Goal: Task Accomplishment & Management: Use online tool/utility

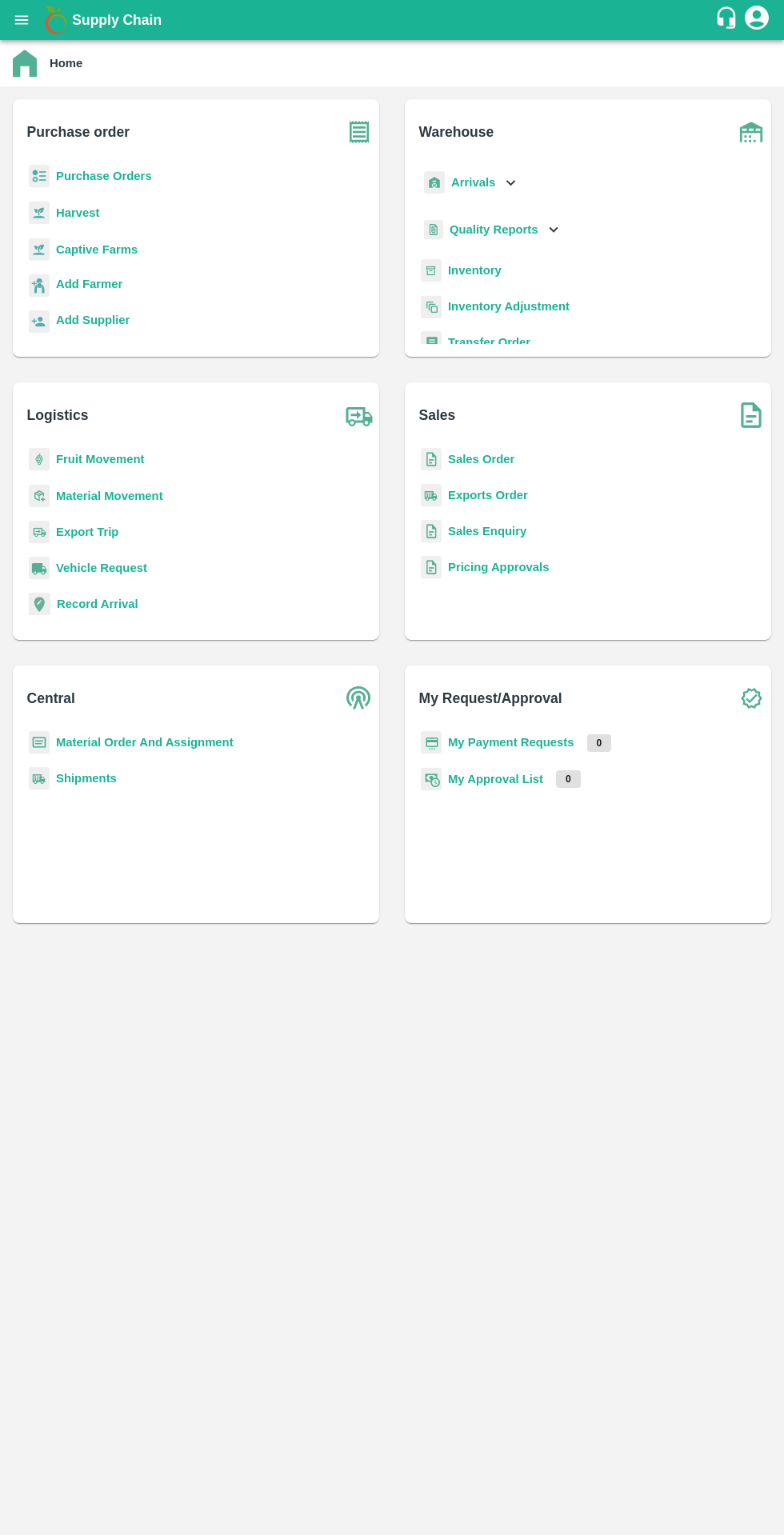
click at [84, 174] on b "Purchase Orders" at bounding box center [104, 176] width 96 height 13
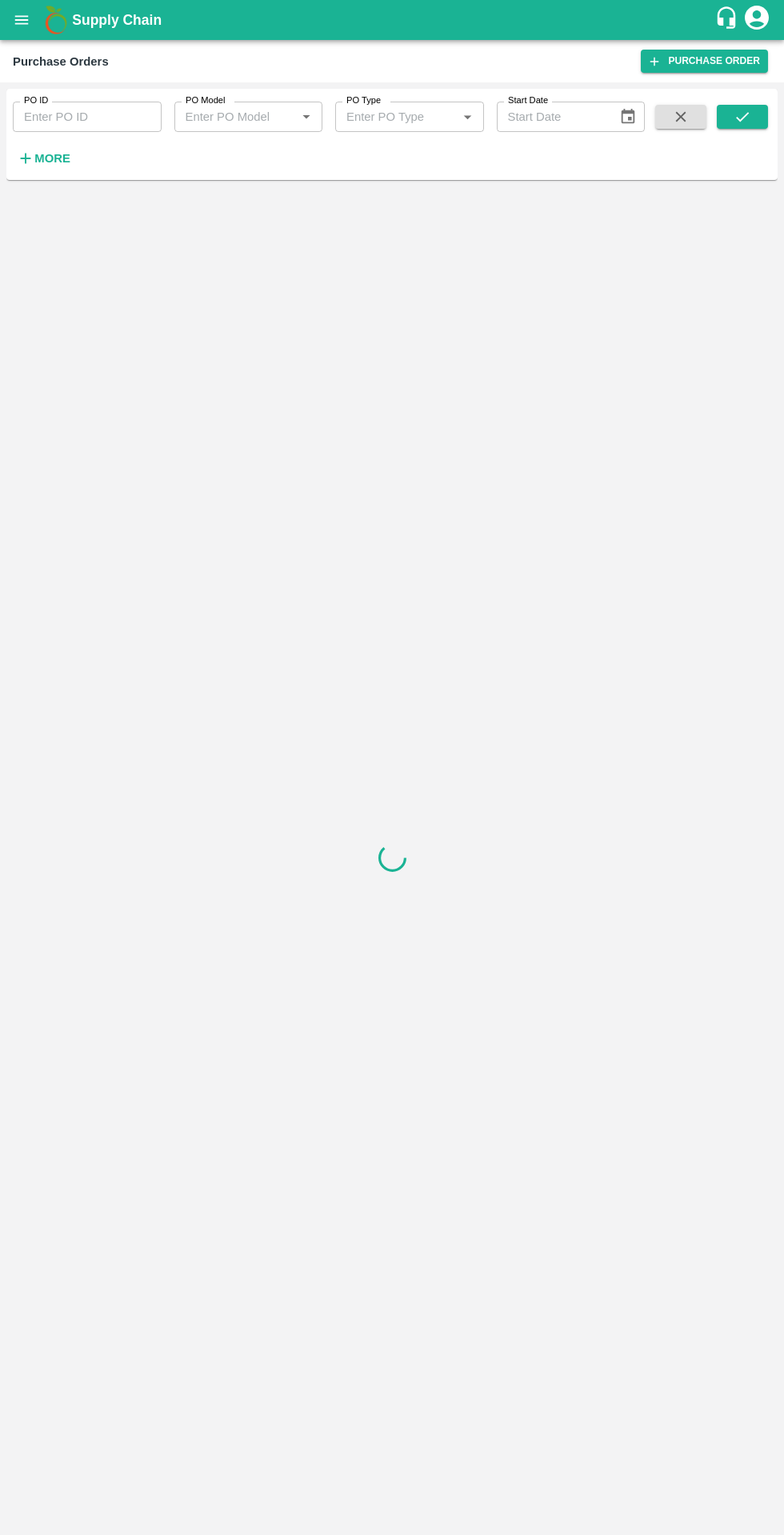
click at [55, 164] on strong "More" at bounding box center [52, 158] width 36 height 13
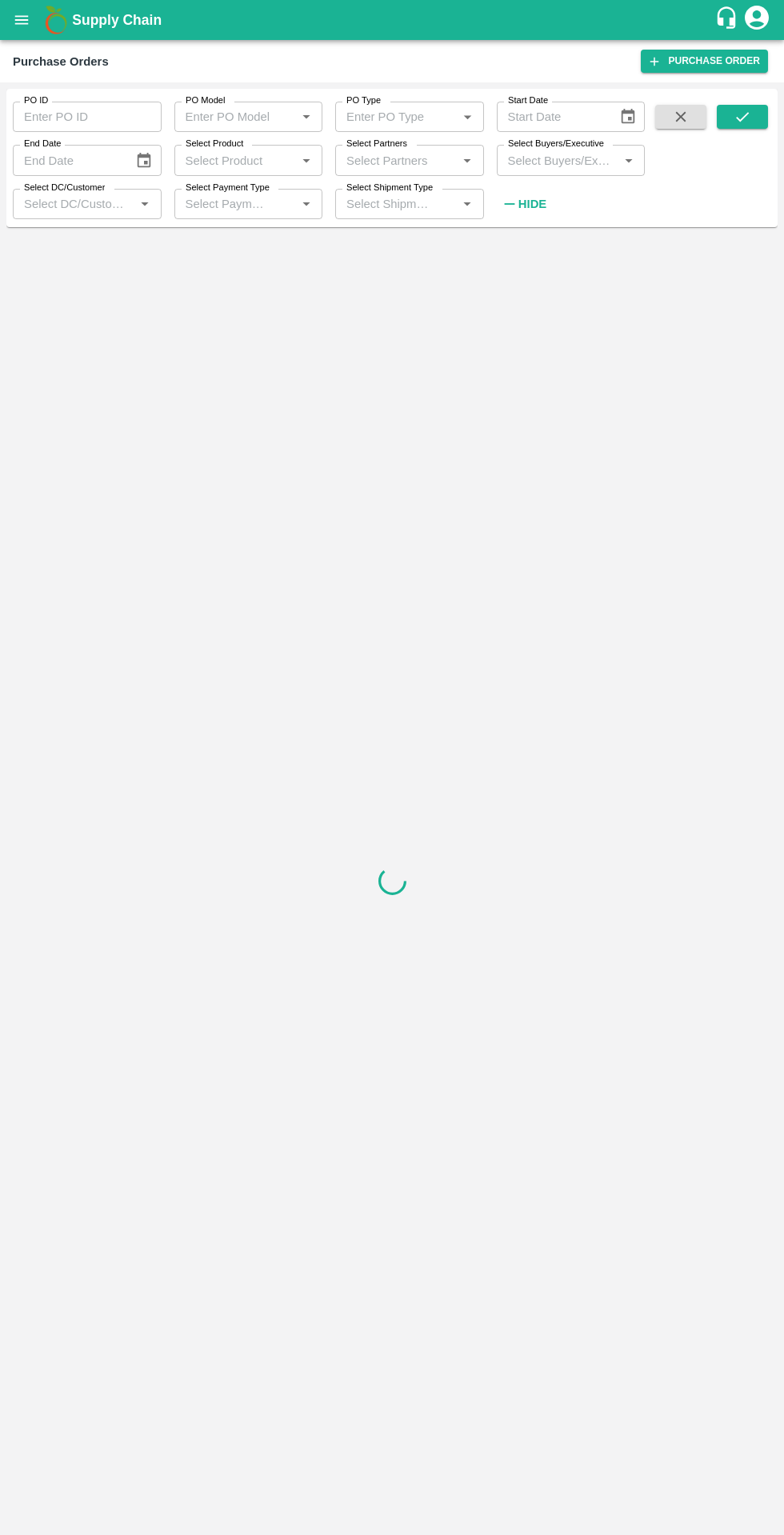
click at [536, 163] on input "Select Buyers/Executive" at bounding box center [558, 160] width 113 height 21
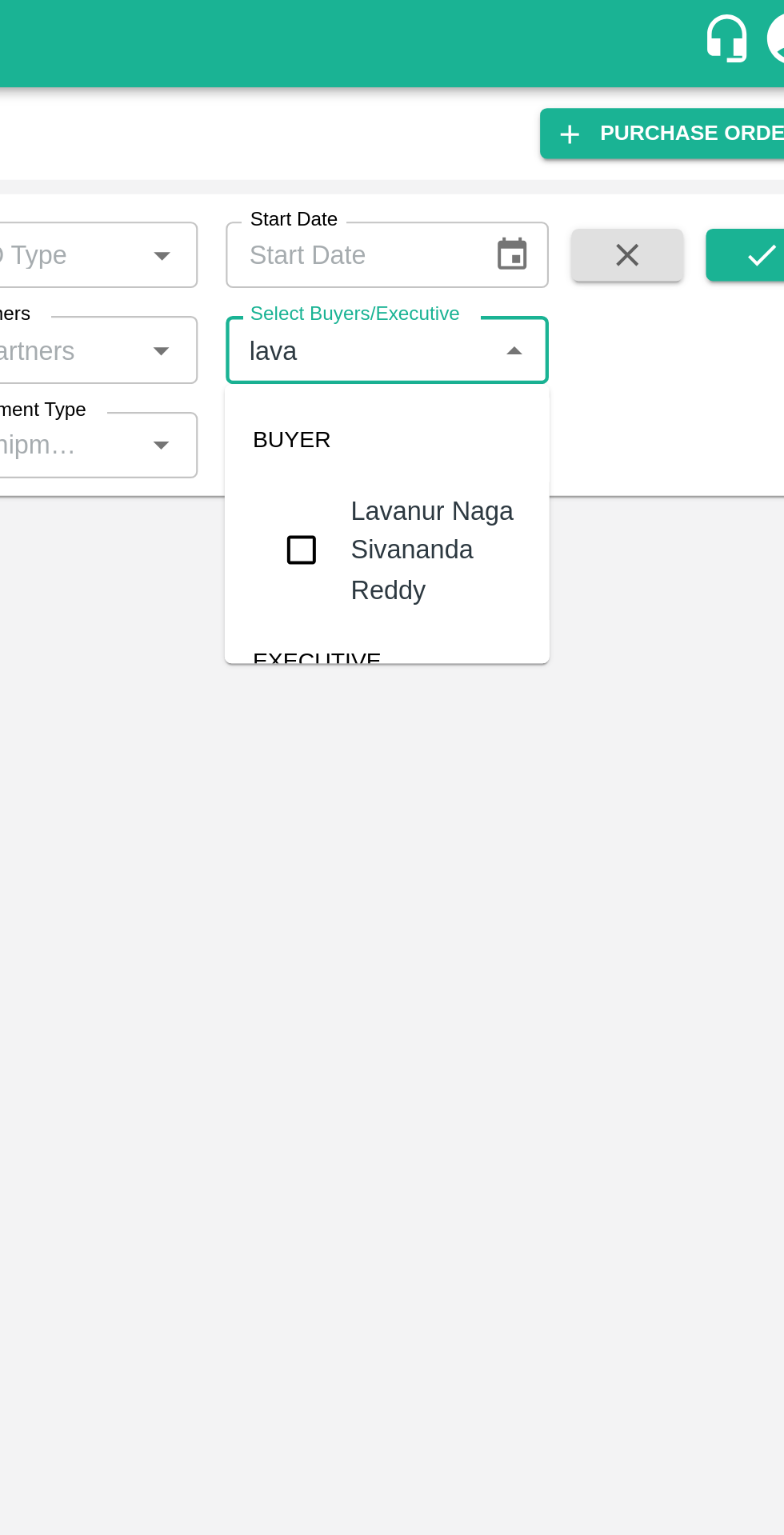
type input "[PERSON_NAME]"
click at [531, 244] on input "checkbox" at bounding box center [531, 251] width 32 height 32
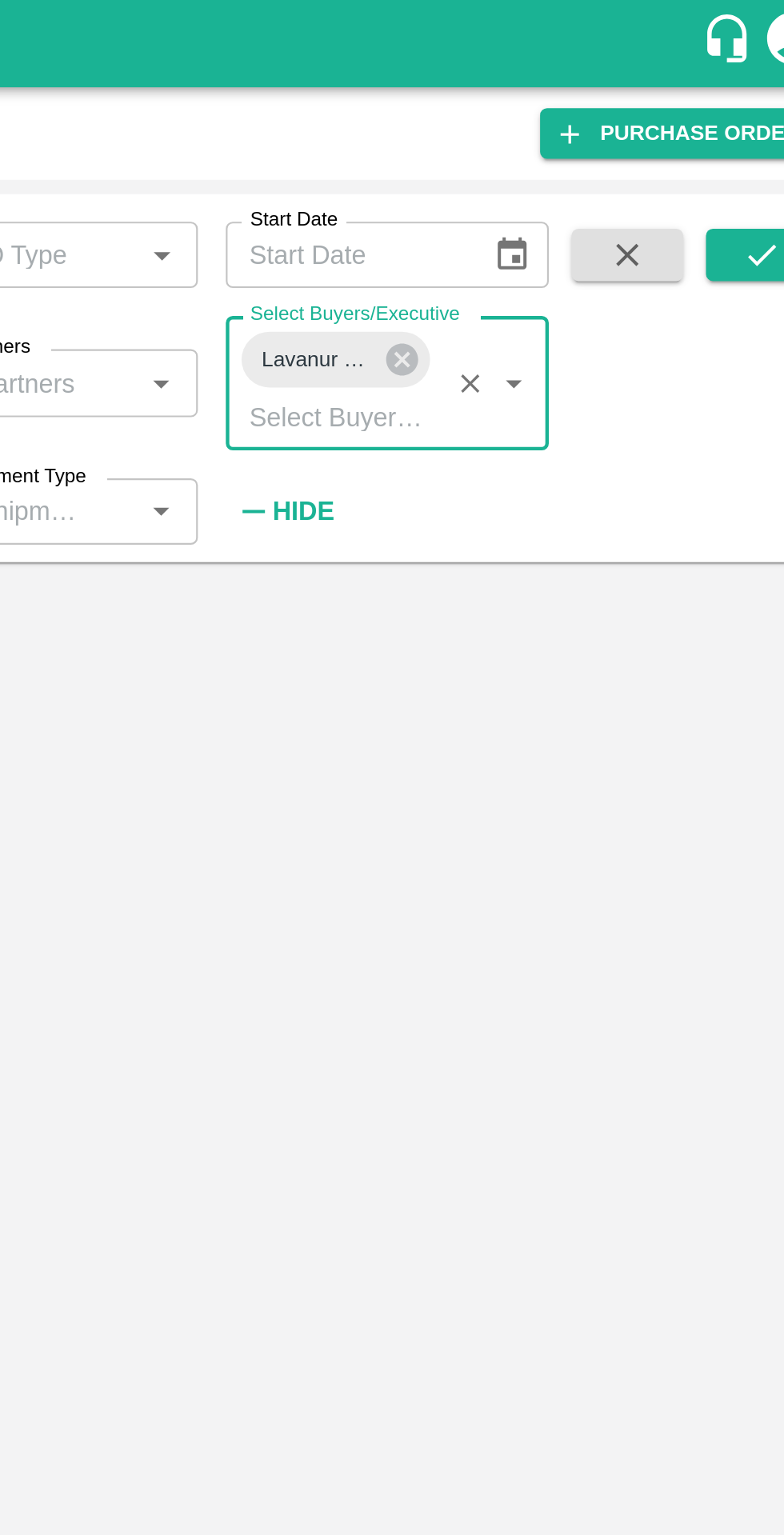
click at [739, 125] on icon "submit" at bounding box center [742, 117] width 17 height 17
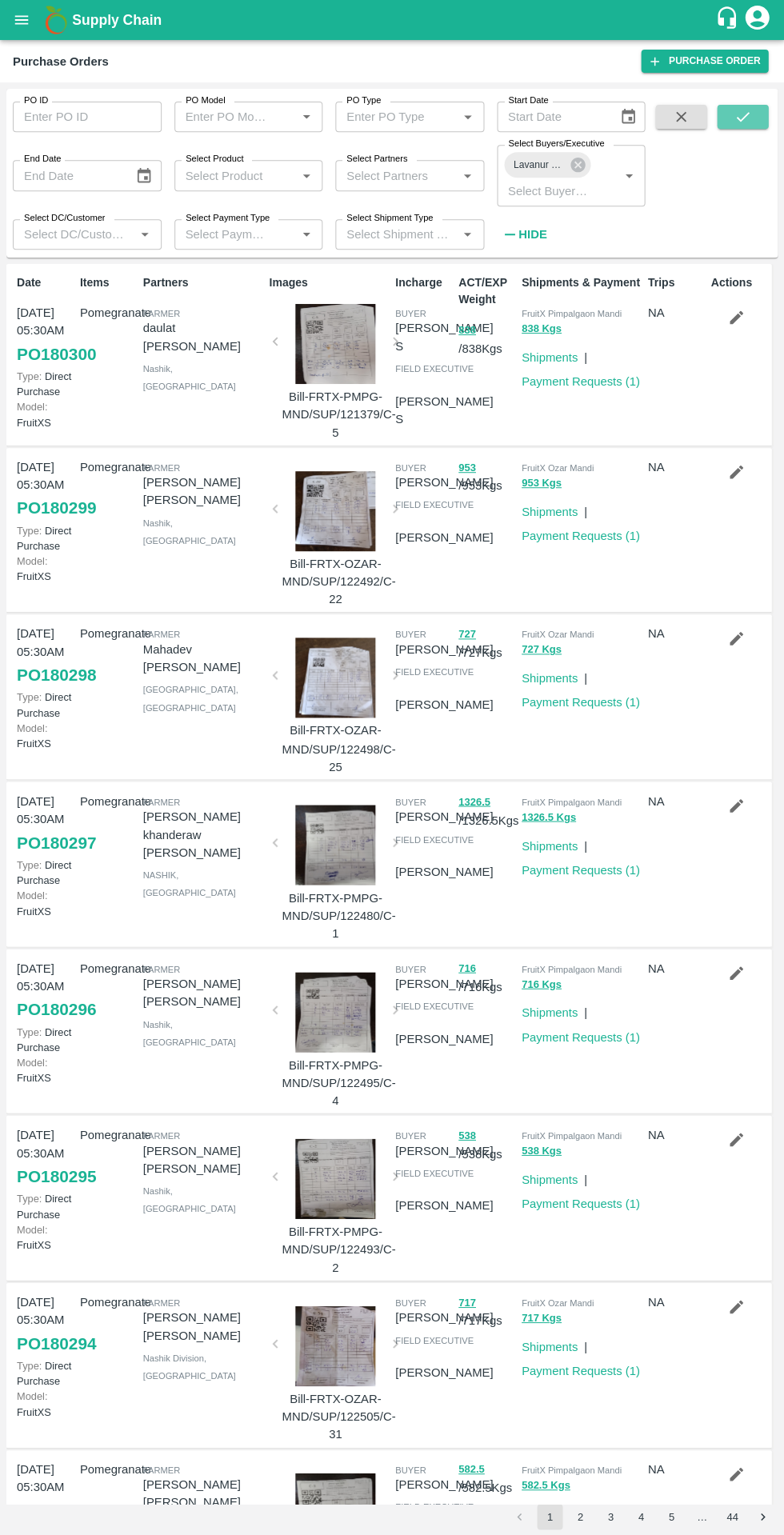
click at [742, 121] on icon "submit" at bounding box center [742, 117] width 17 height 17
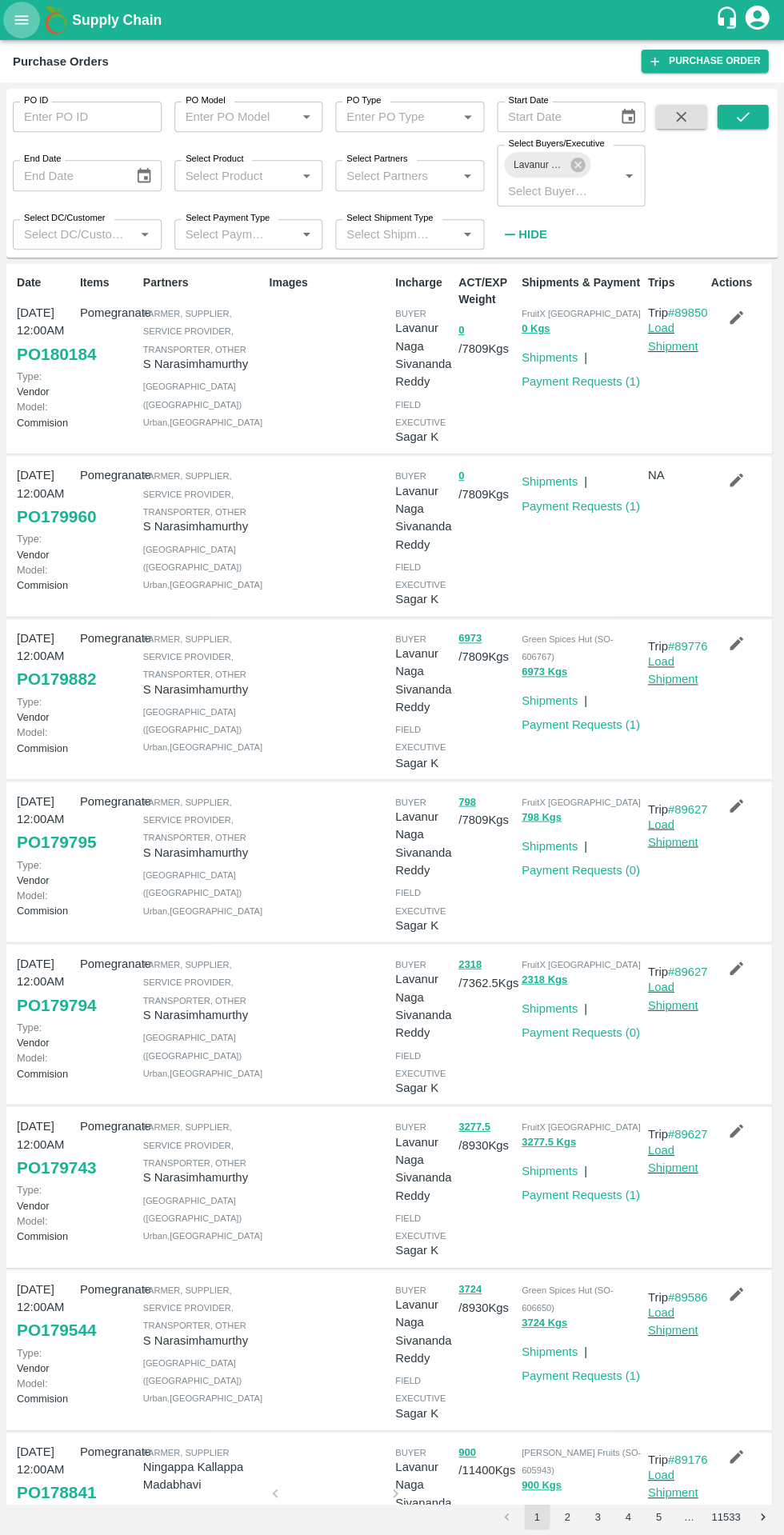
click at [32, 22] on button "open drawer" at bounding box center [22, 20] width 37 height 37
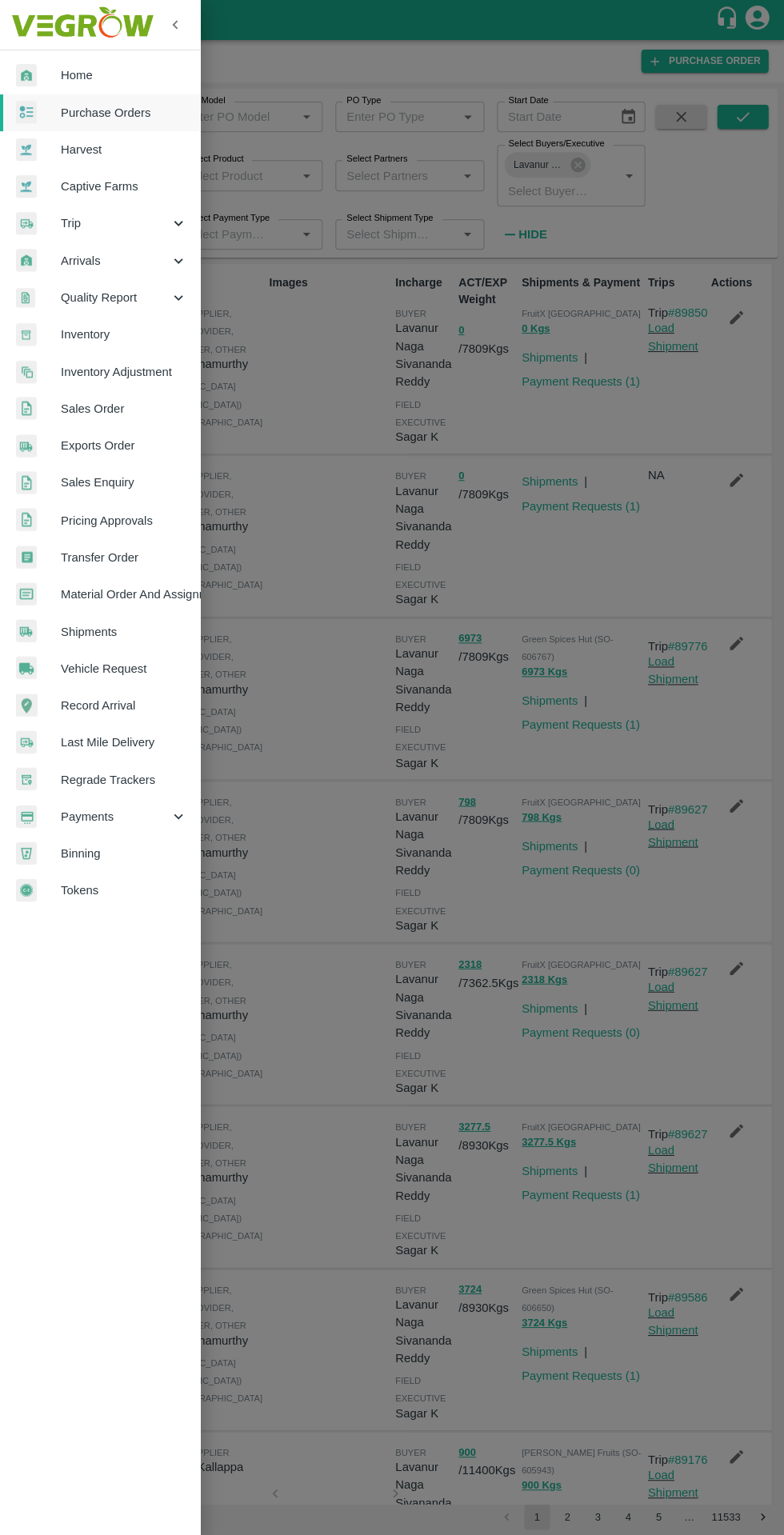
click at [37, 596] on div at bounding box center [37, 593] width 44 height 23
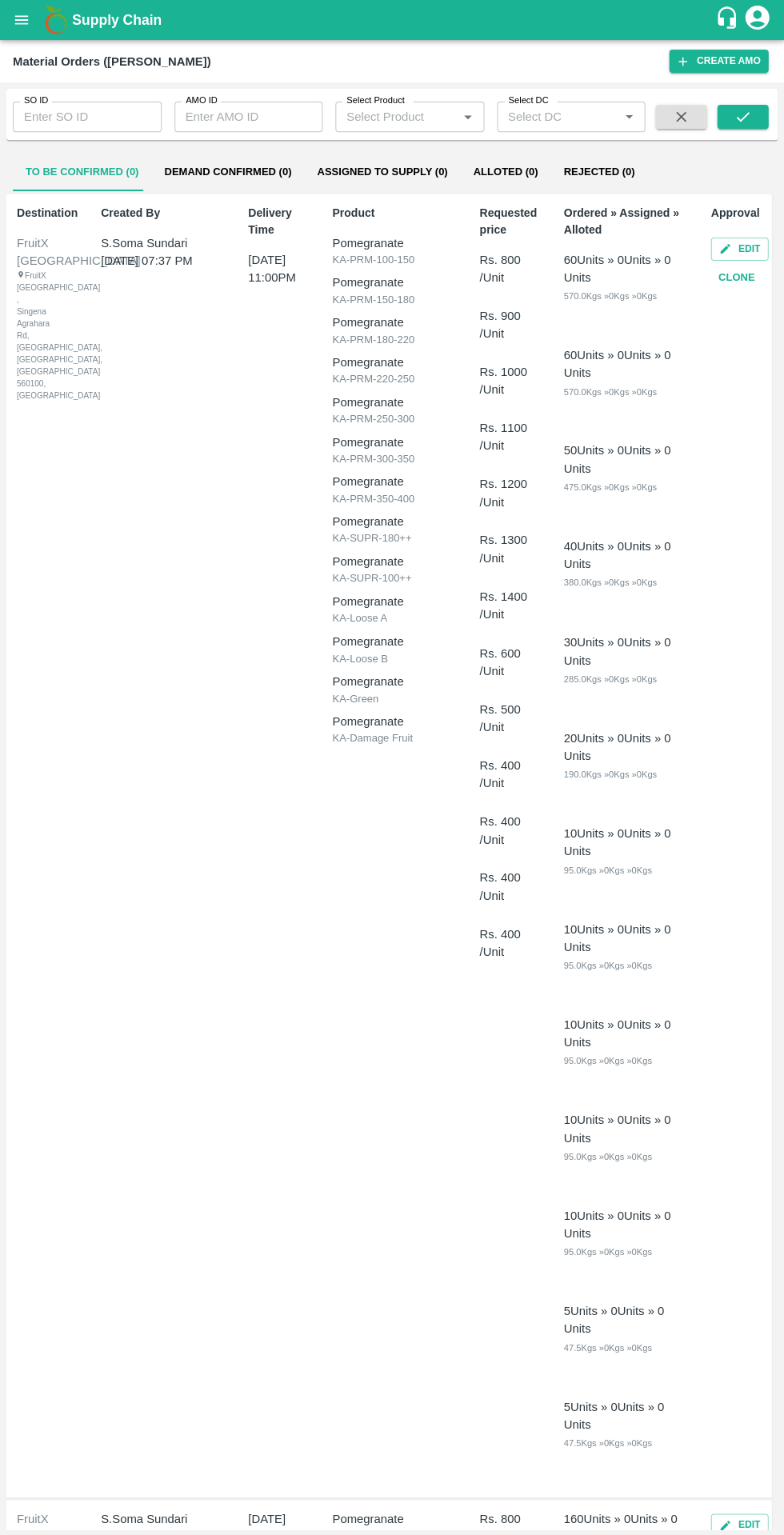
click at [242, 119] on input "AMO ID" at bounding box center [248, 117] width 149 height 30
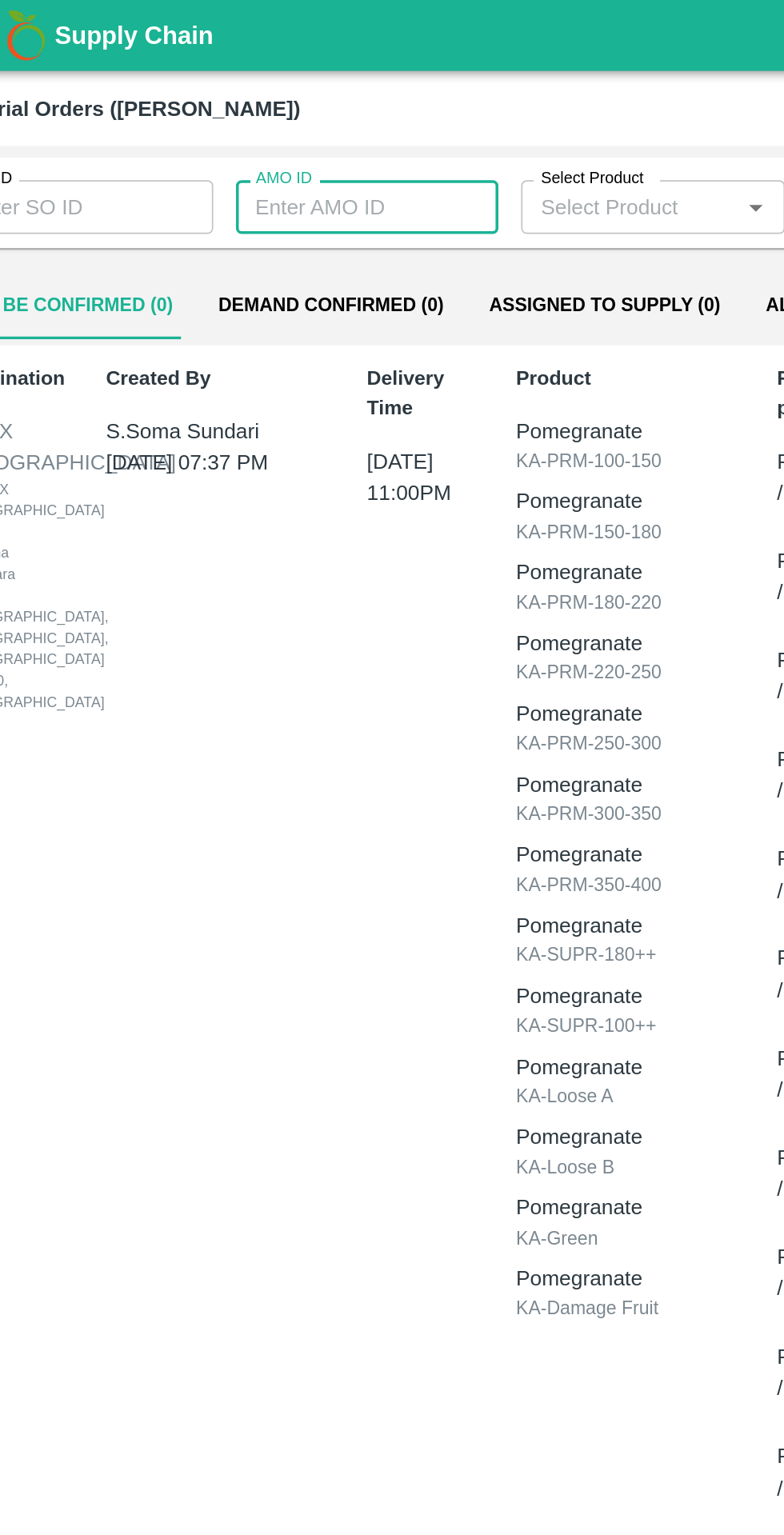
click at [84, 75] on div "Material Orders ([PERSON_NAME]) Create AMO" at bounding box center [392, 61] width 784 height 43
click at [90, 119] on input "SO ID" at bounding box center [87, 117] width 149 height 30
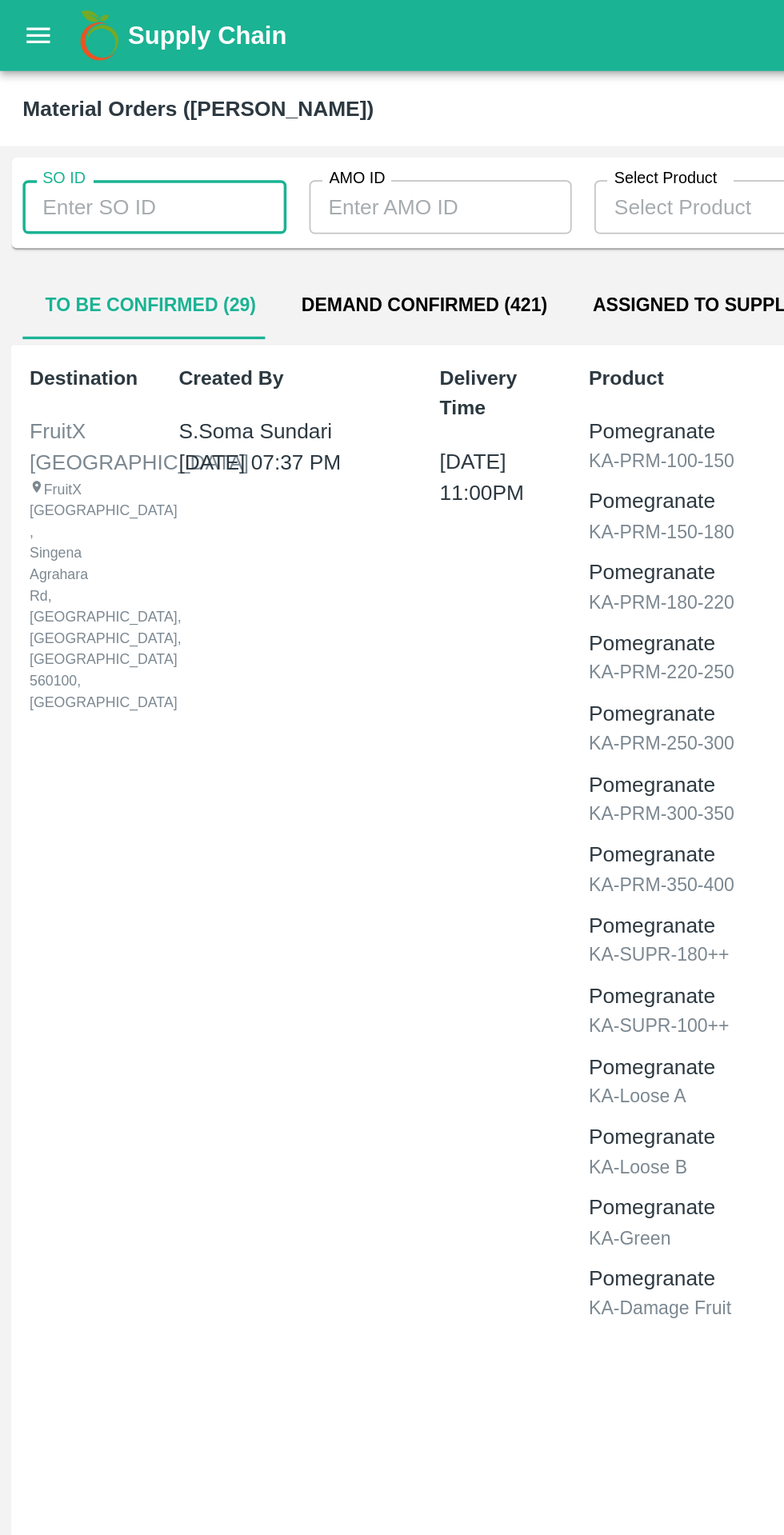
click at [90, 118] on input "SO ID" at bounding box center [87, 117] width 149 height 30
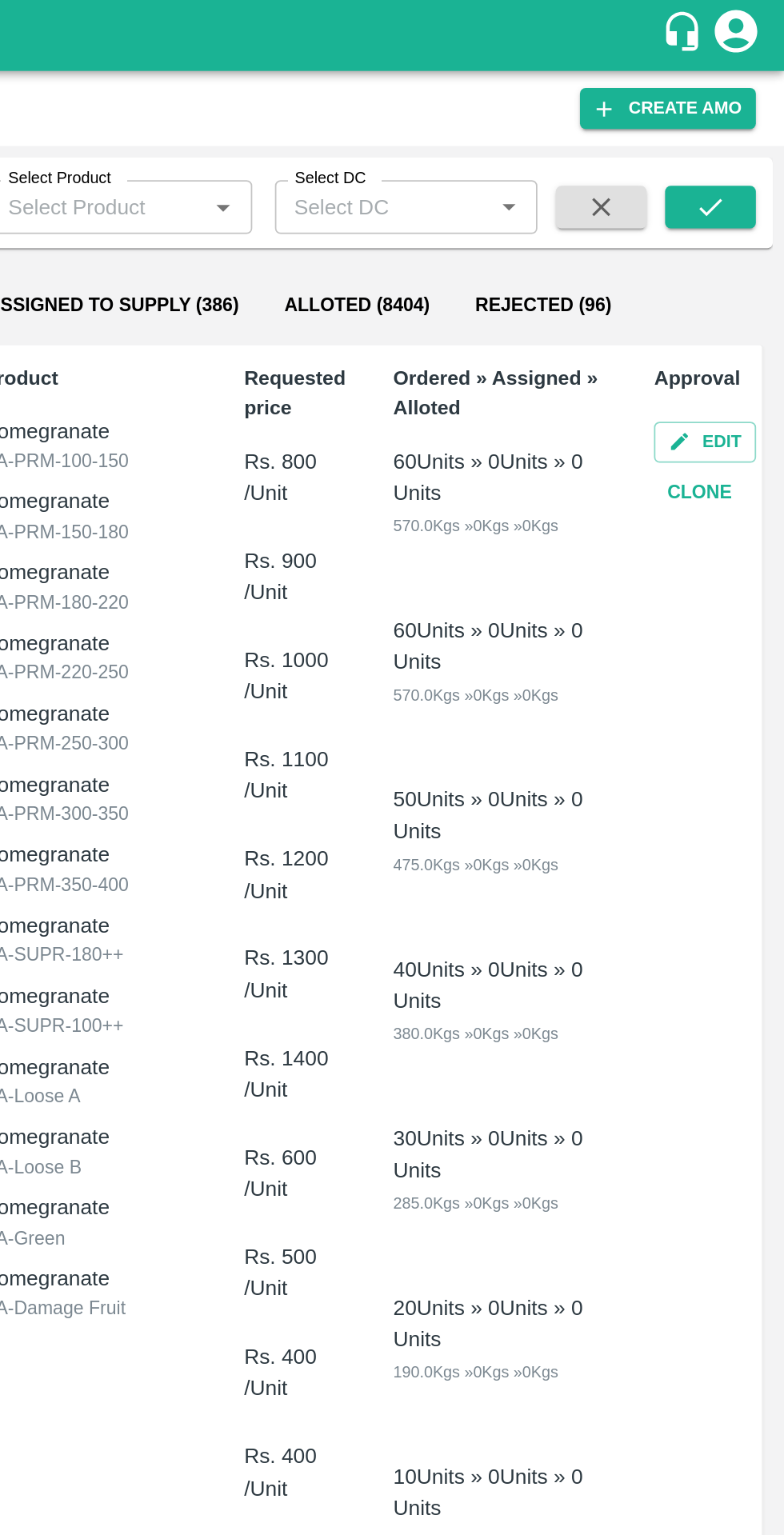
type input "606843"
click at [729, 124] on button "submit" at bounding box center [741, 117] width 51 height 24
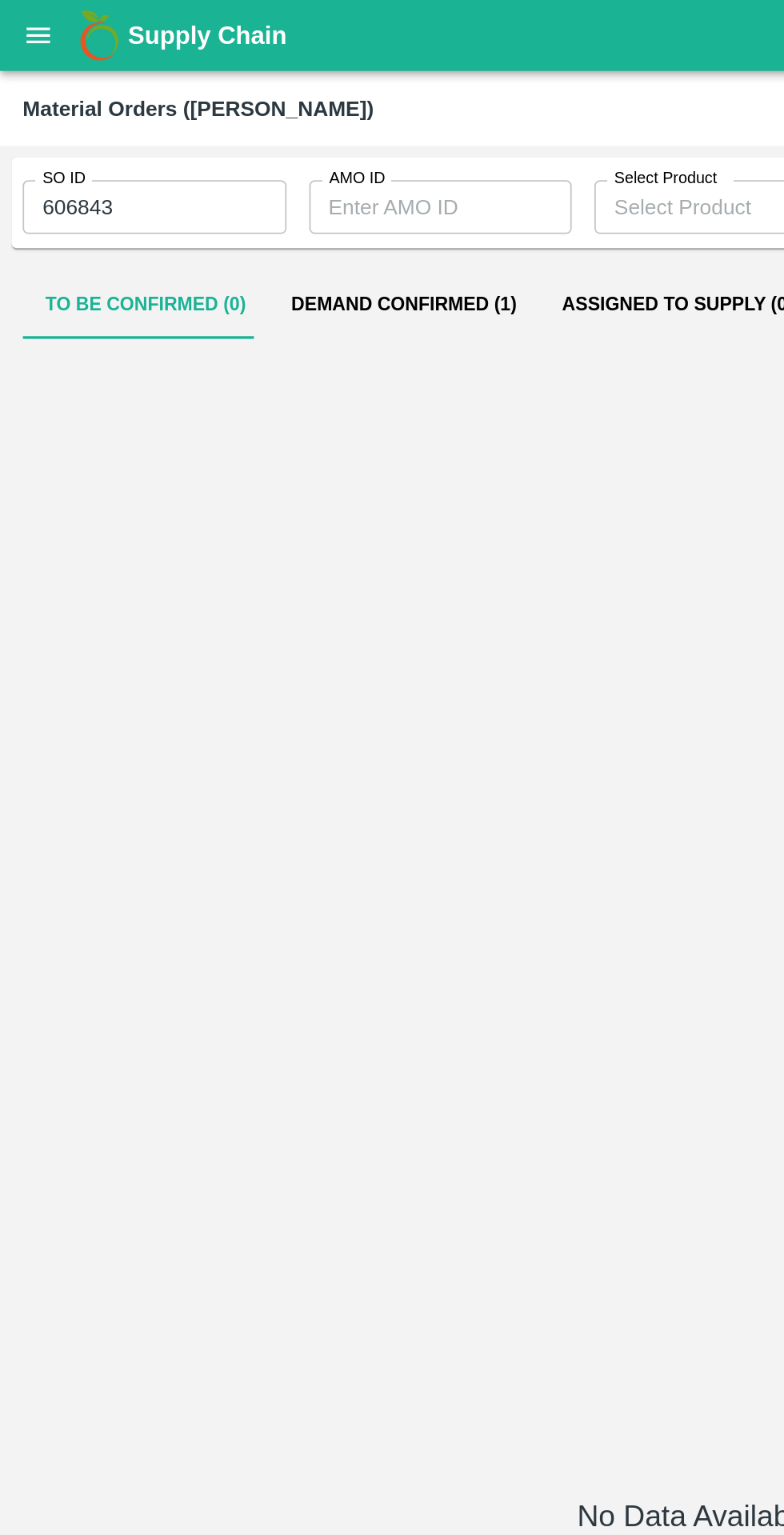
click at [203, 186] on button "Demand Confirmed (1)" at bounding box center [228, 172] width 153 height 38
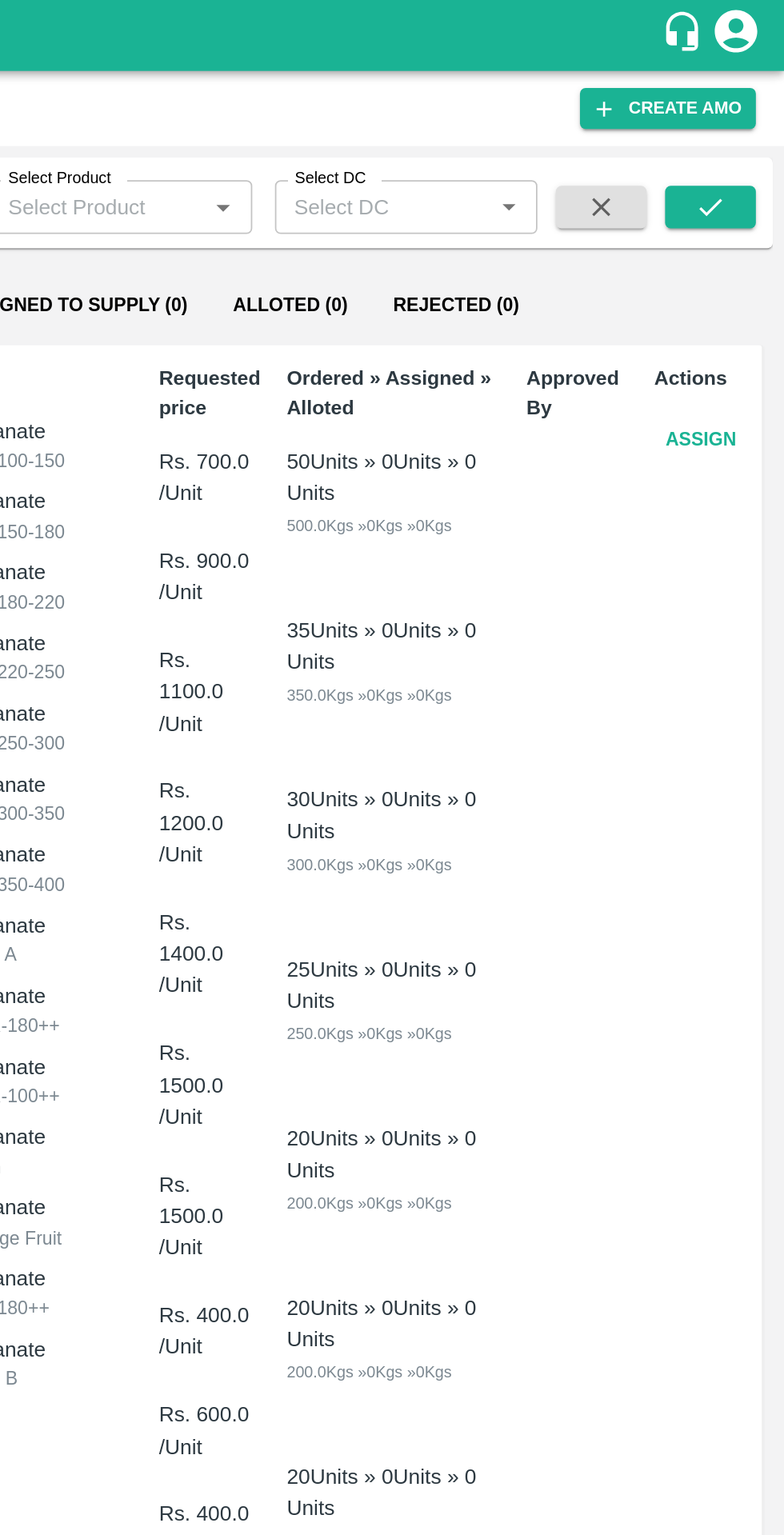
click at [740, 252] on button "Assign" at bounding box center [736, 248] width 53 height 28
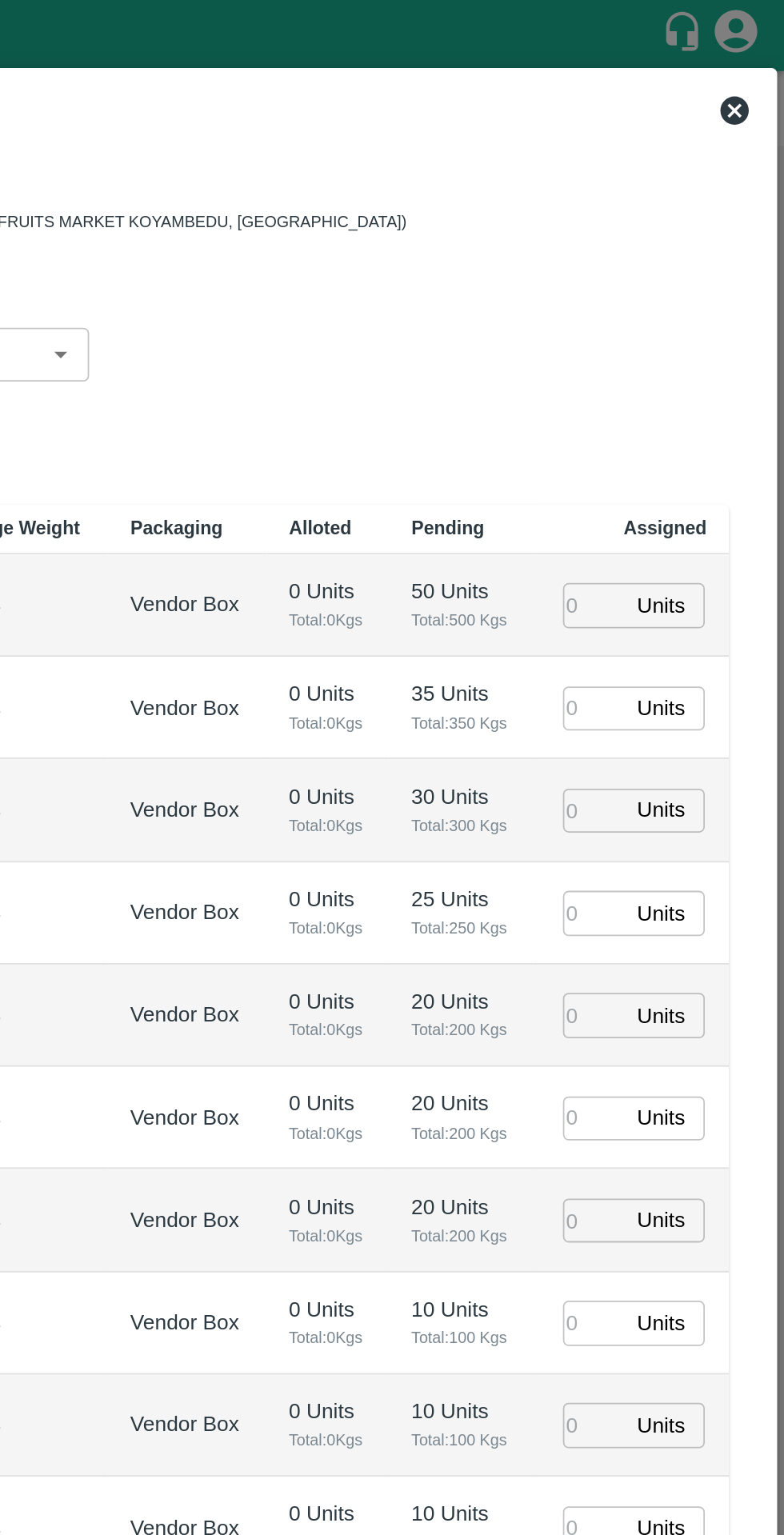
type input "[DATE] 12:00 AM"
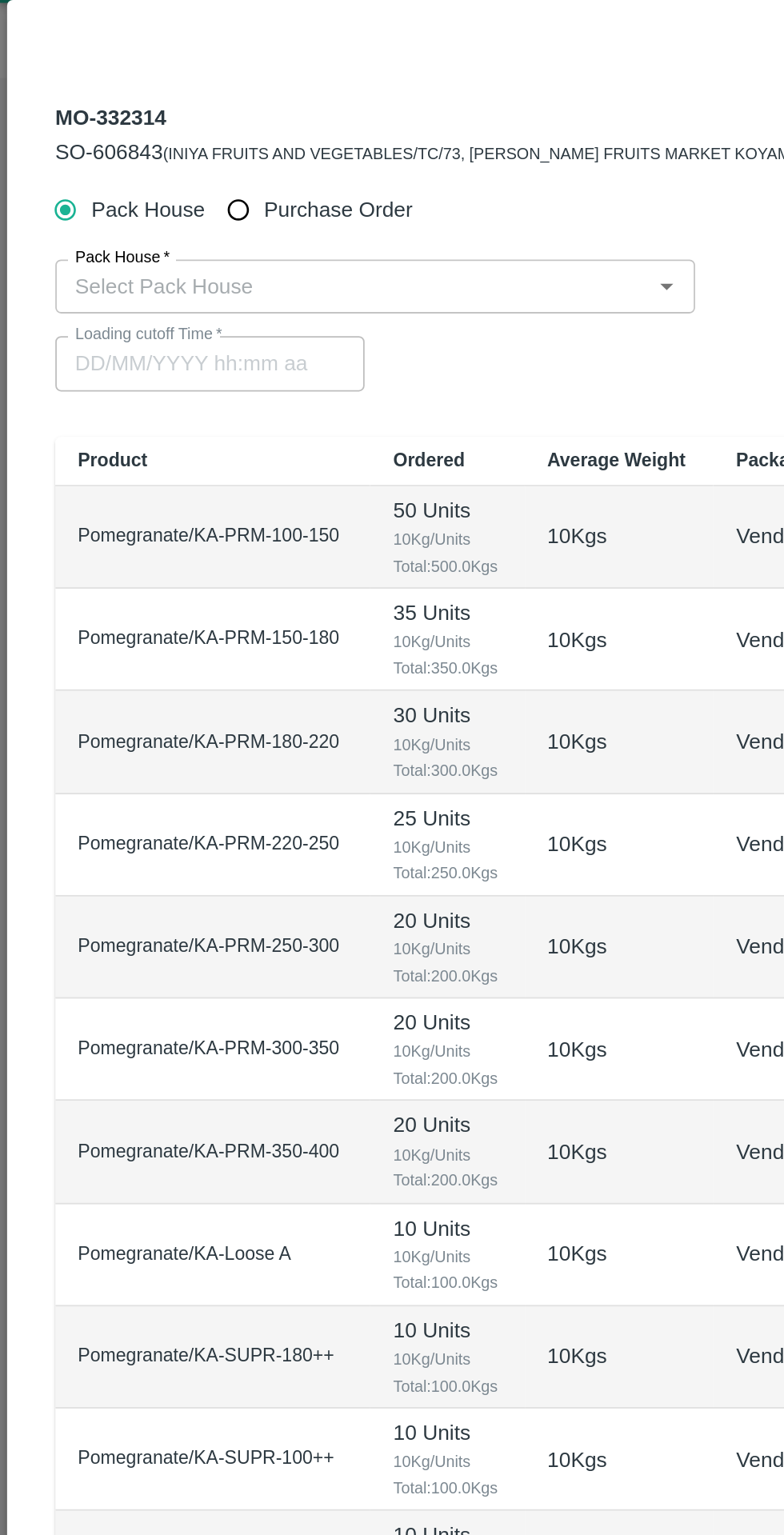
click at [144, 157] on input "Purchase Order" at bounding box center [135, 158] width 30 height 30
radio input "true"
click at [87, 198] on input "PO   *" at bounding box center [372, 200] width 673 height 21
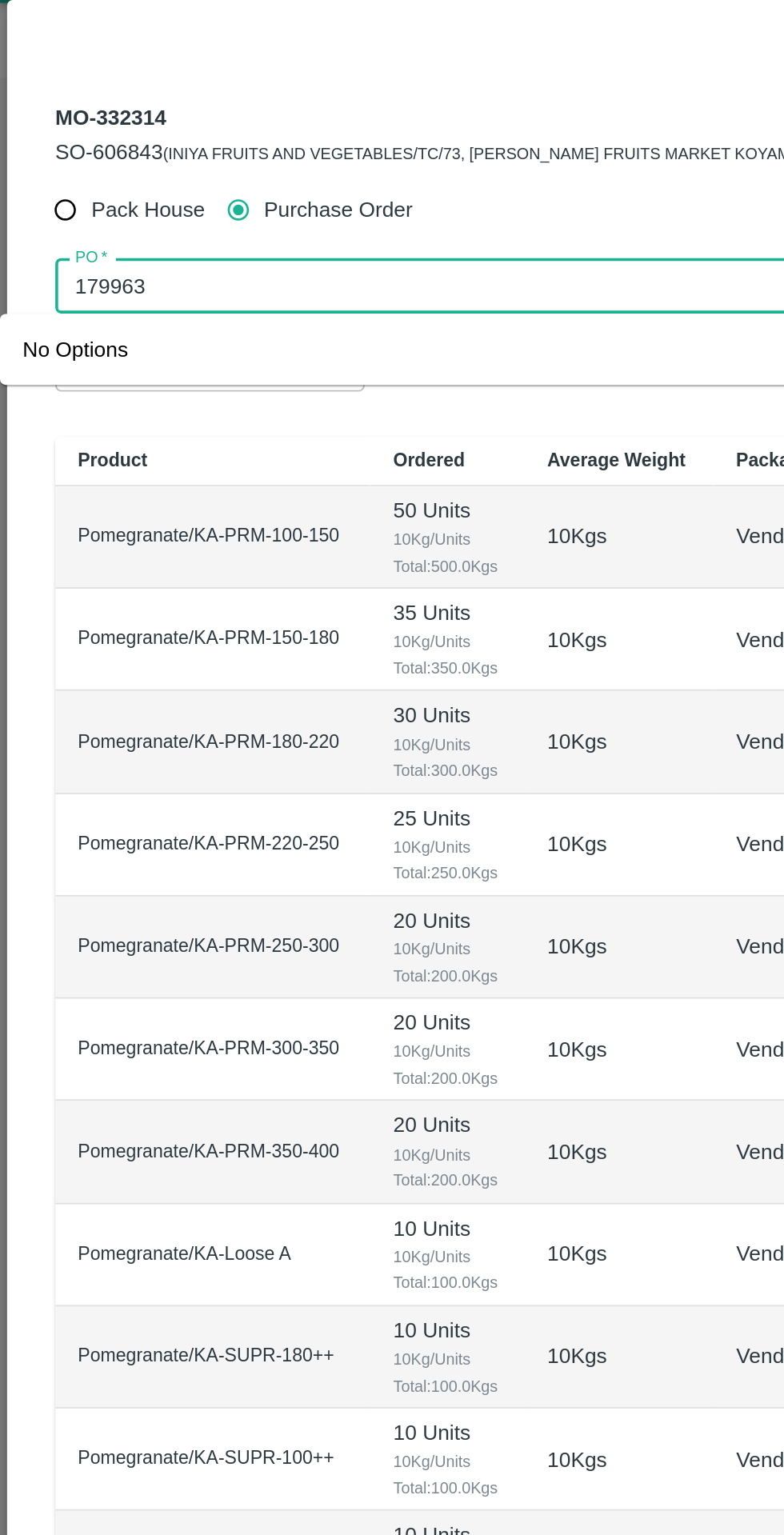
type input "179963"
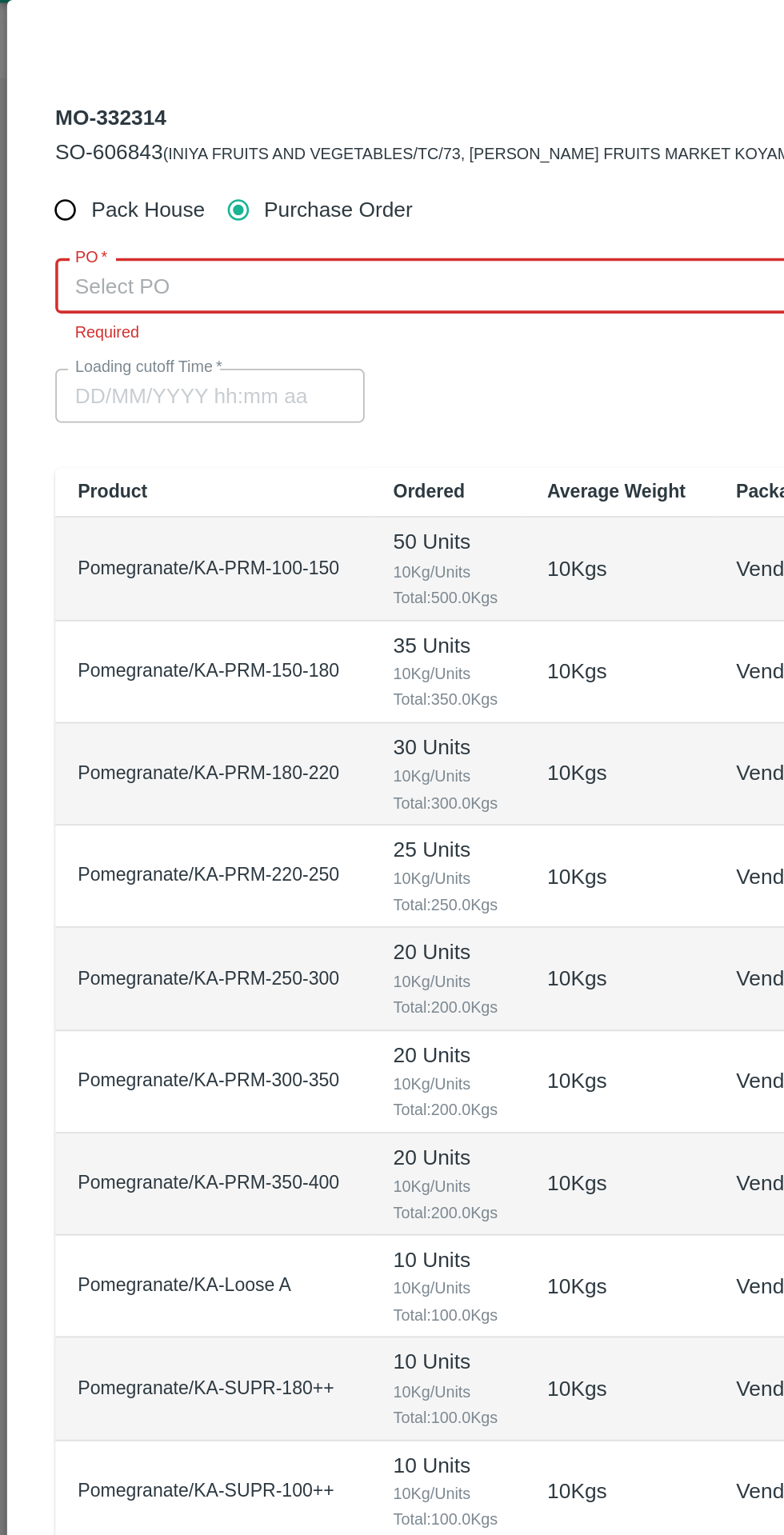
click at [212, 198] on input "PO   *" at bounding box center [372, 200] width 673 height 21
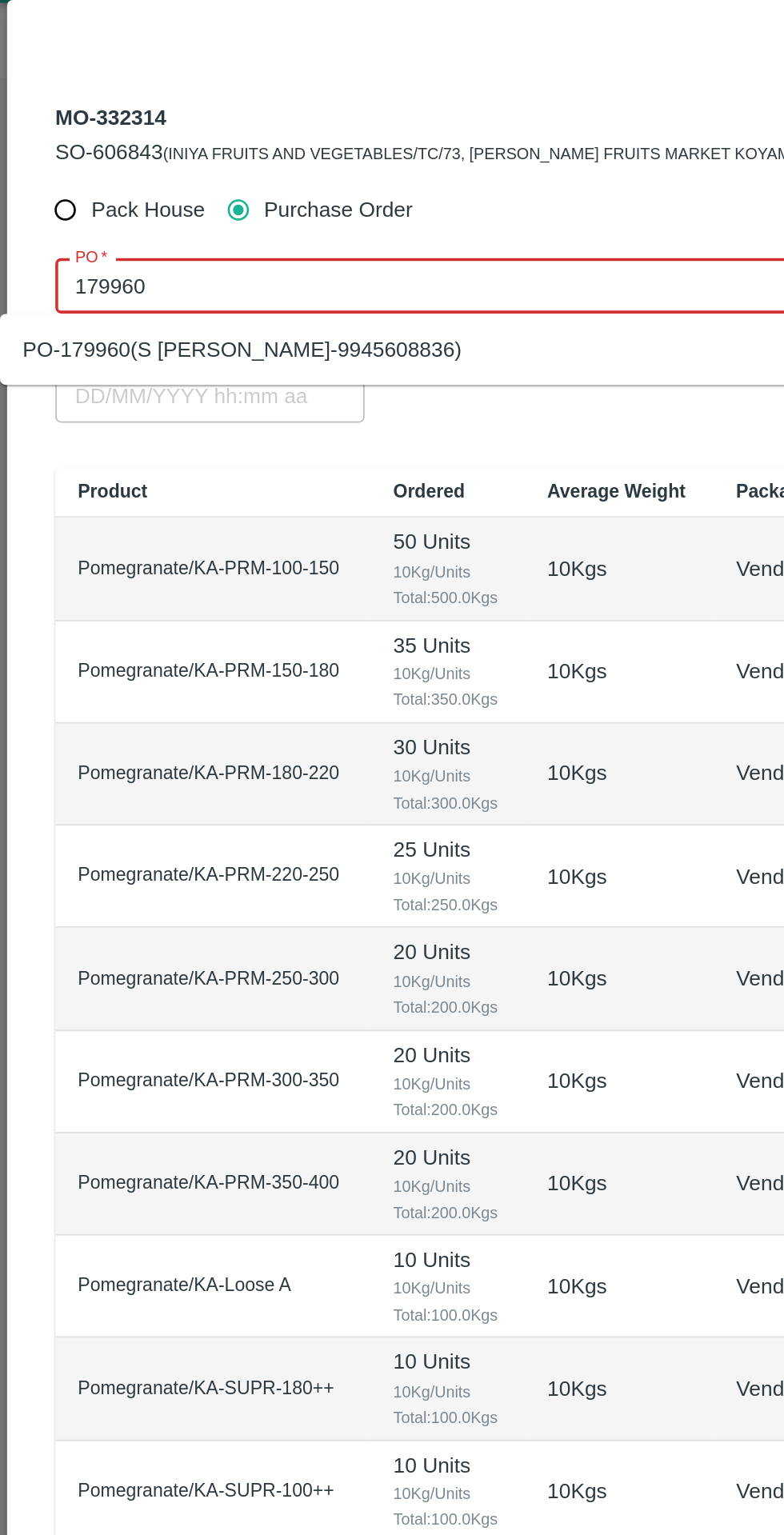
click at [383, 248] on div "PO-179960(S [PERSON_NAME]-9945608836)" at bounding box center [354, 235] width 708 height 27
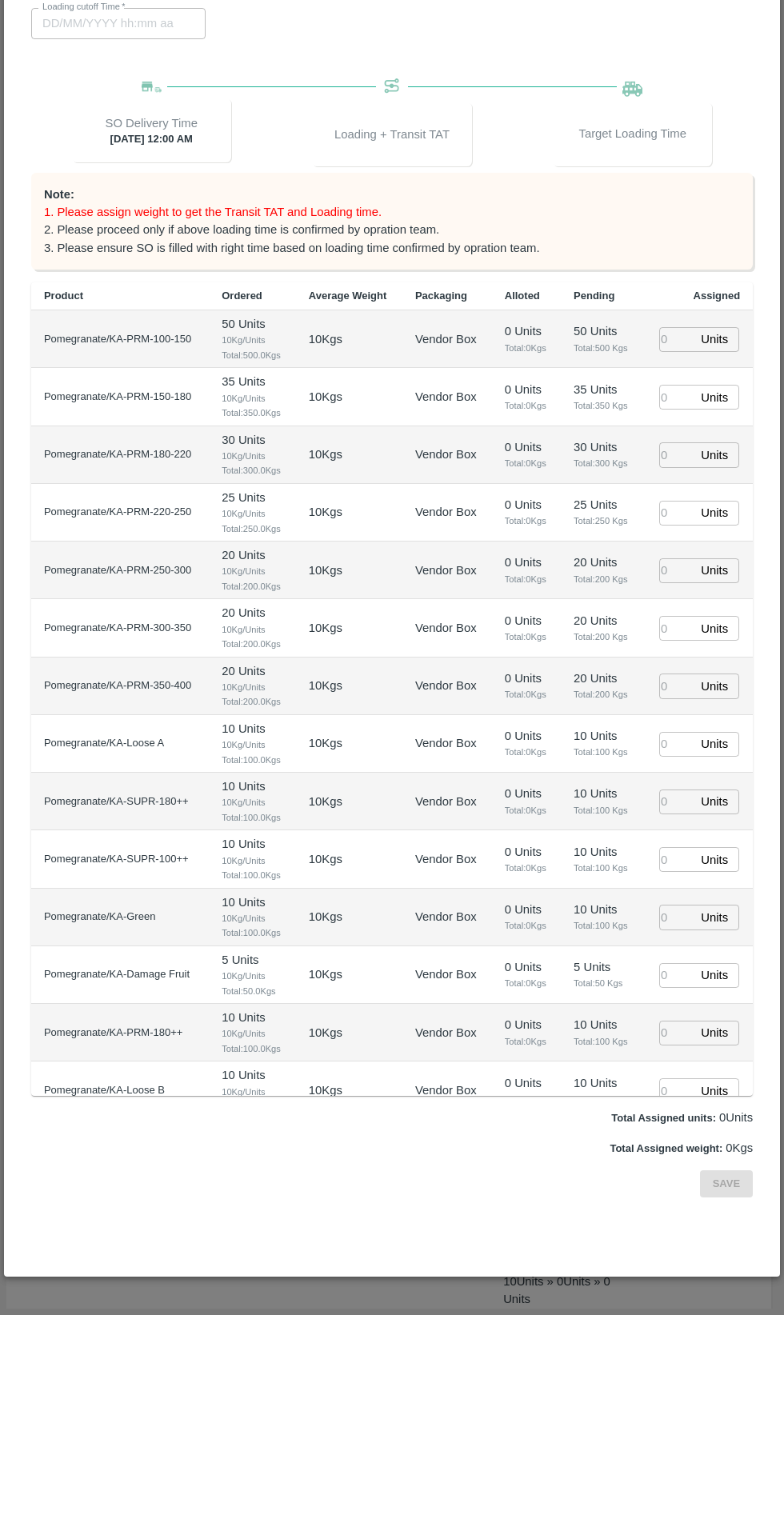
type input "PO-179960(S [PERSON_NAME]-9945608836)"
click at [677, 559] on input "number" at bounding box center [676, 560] width 35 height 24
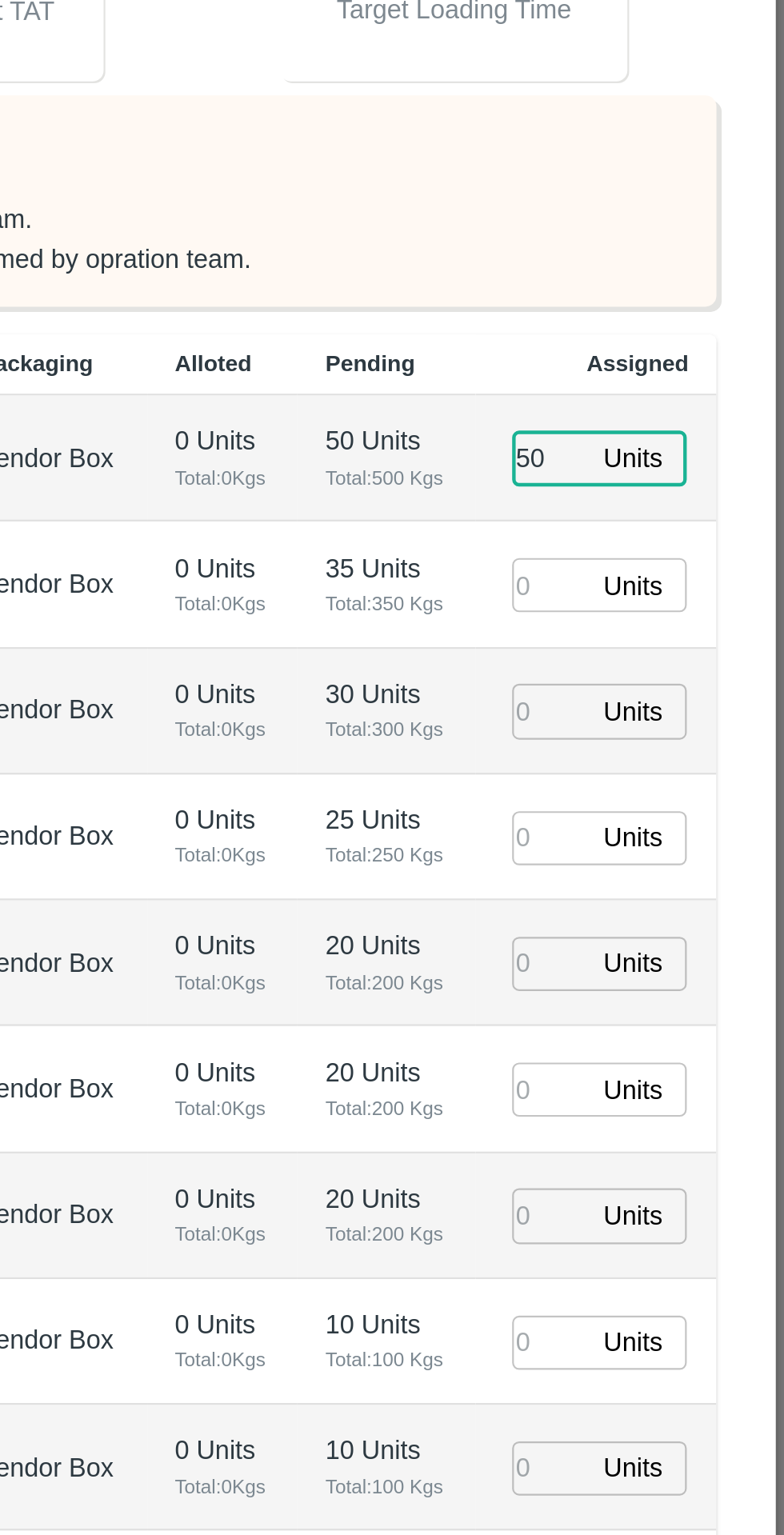
type input "50"
click at [671, 622] on input "number" at bounding box center [676, 617] width 35 height 24
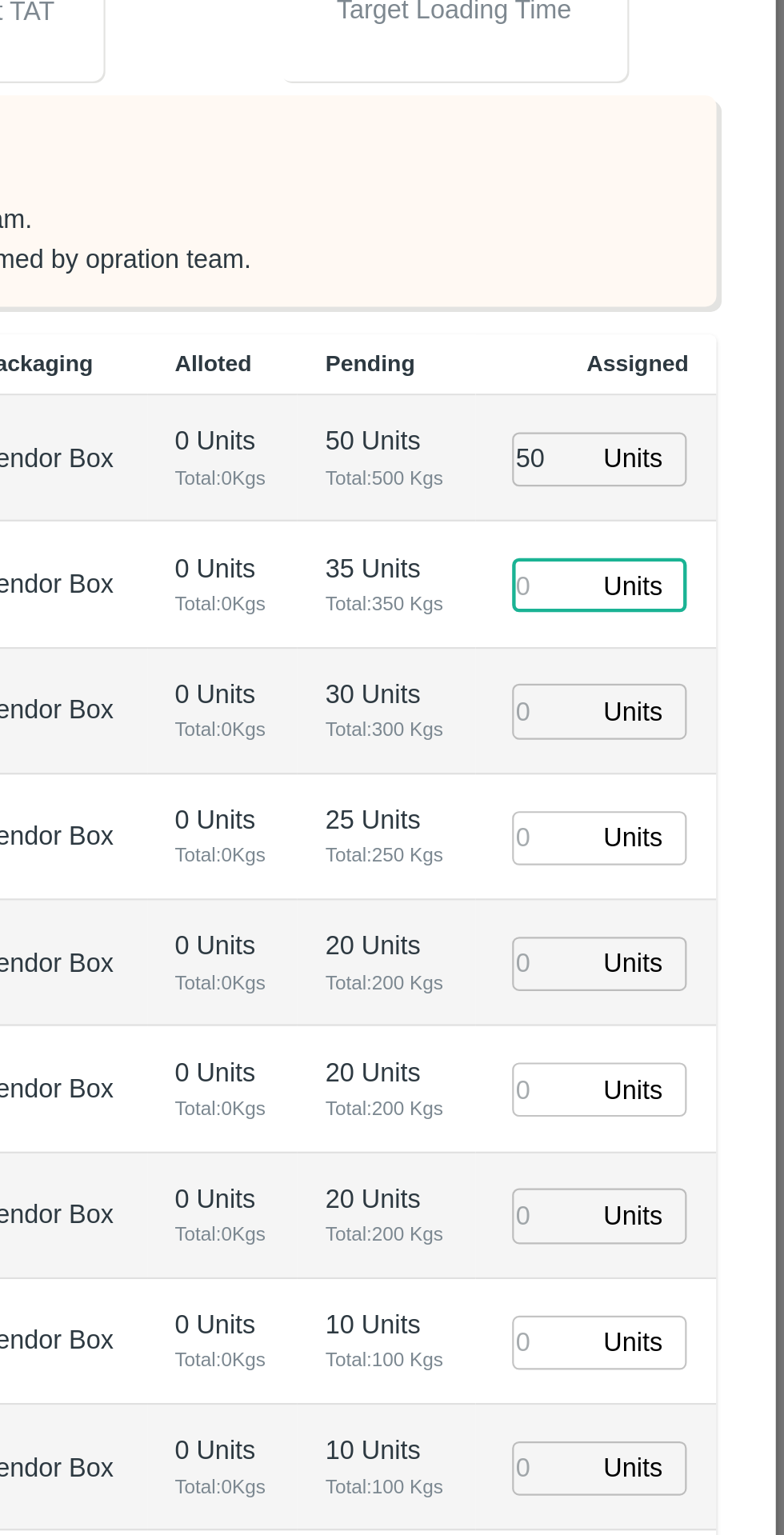
type input "3"
type input "[DATE] 11:06 AM"
type input "35"
click at [682, 679] on input "number" at bounding box center [676, 674] width 35 height 24
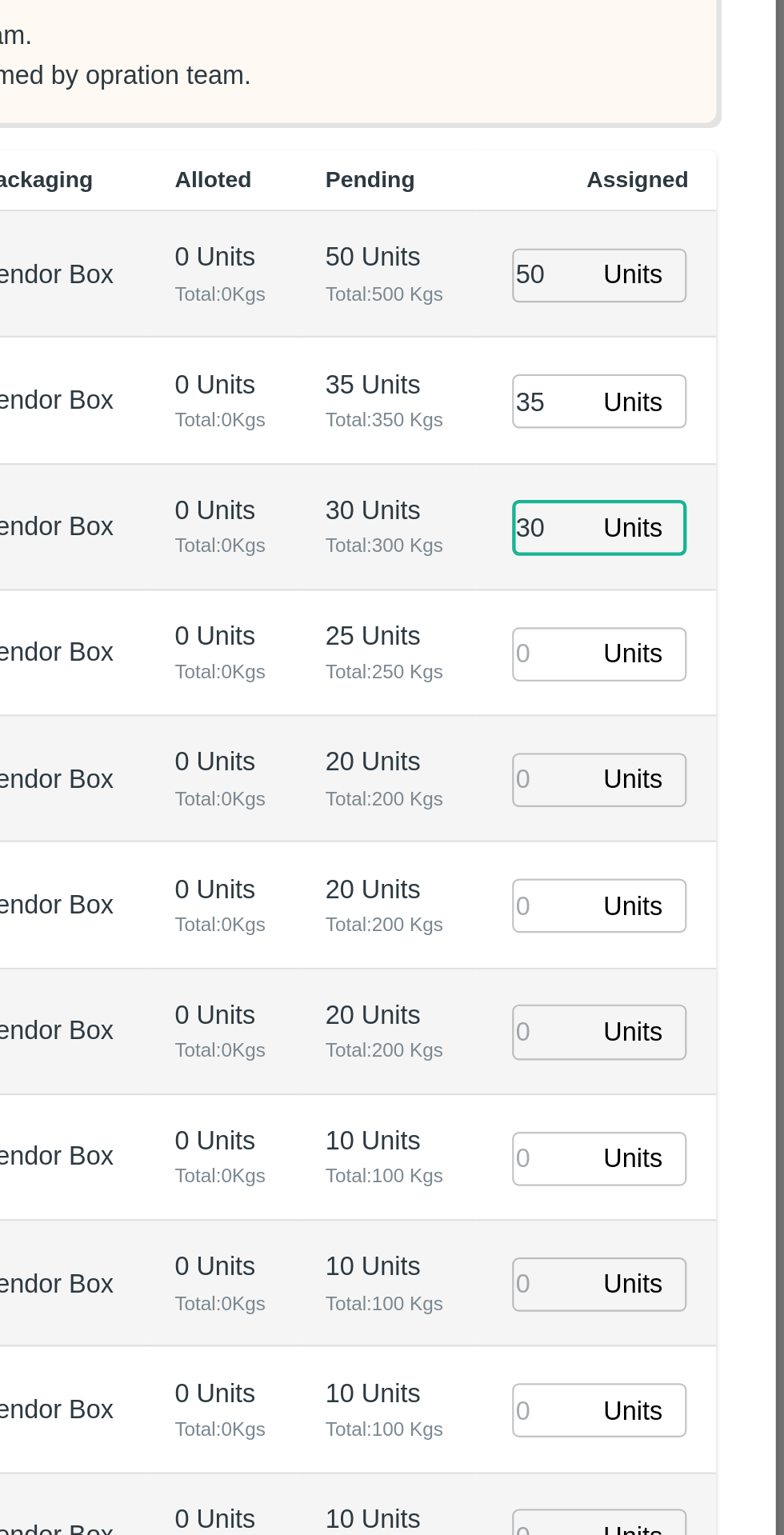
type input "30"
click at [678, 737] on input "number" at bounding box center [676, 733] width 35 height 24
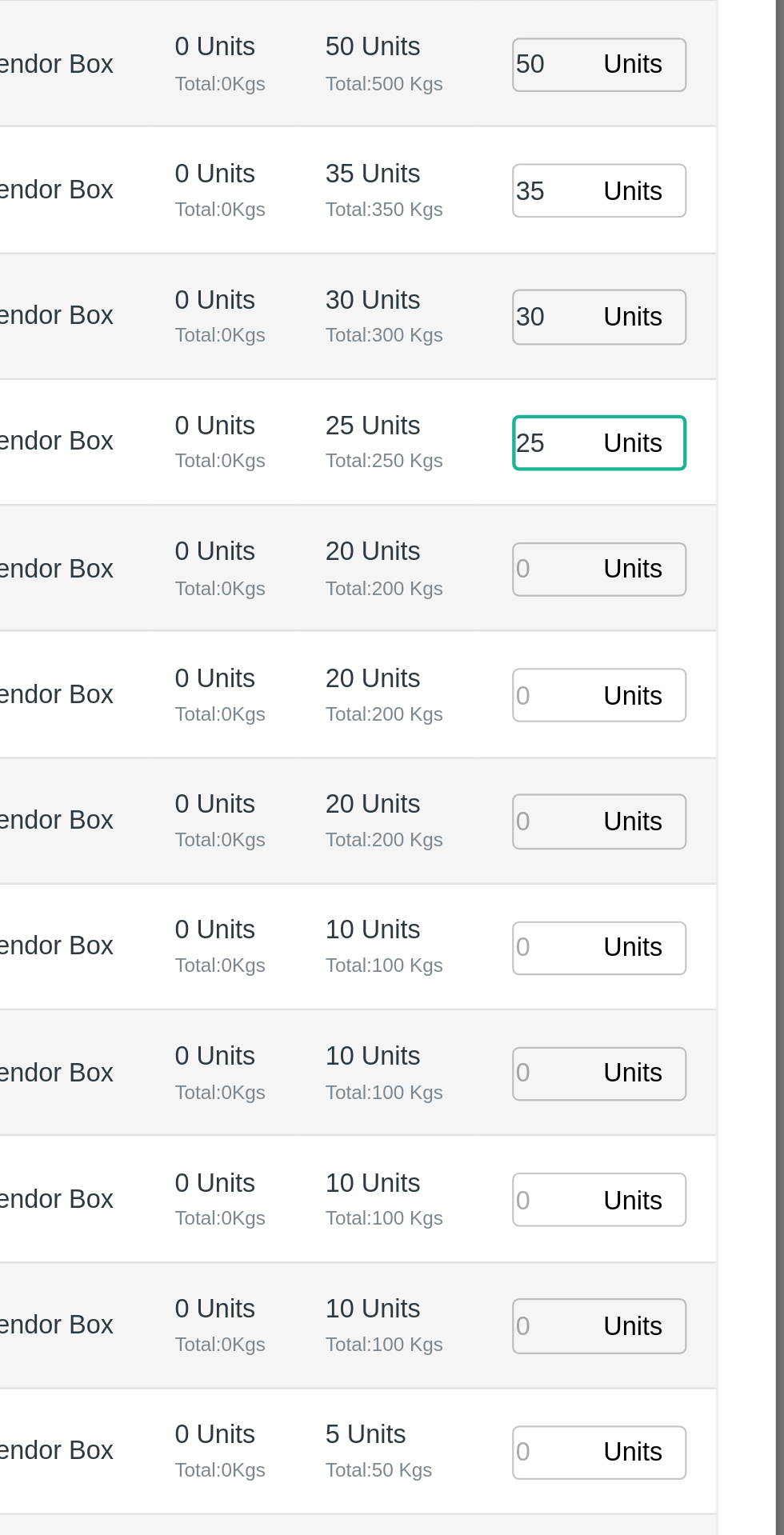
type input "25"
click at [687, 795] on input "number" at bounding box center [676, 790] width 35 height 24
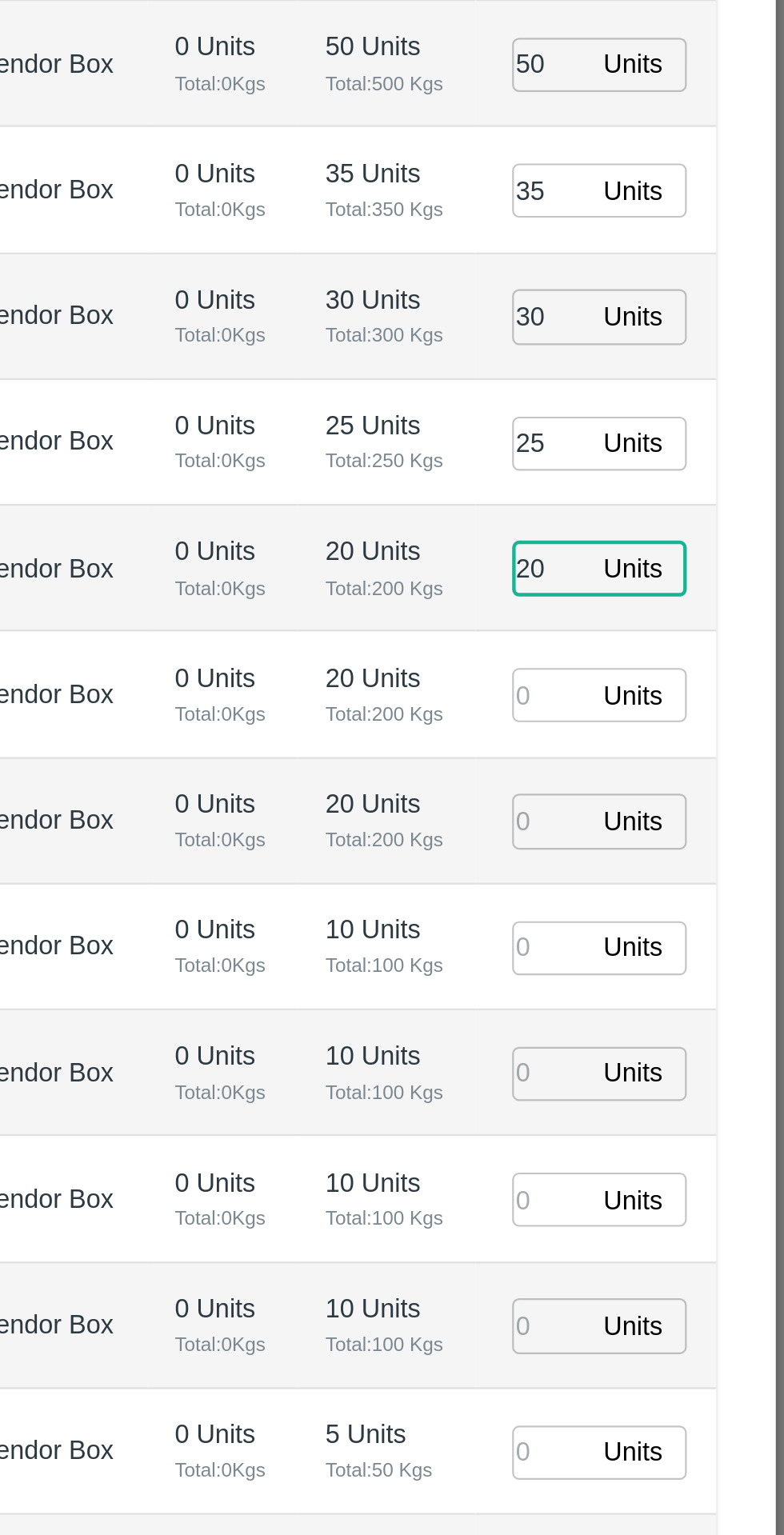
type input "20"
click at [677, 851] on input "number" at bounding box center [676, 848] width 35 height 24
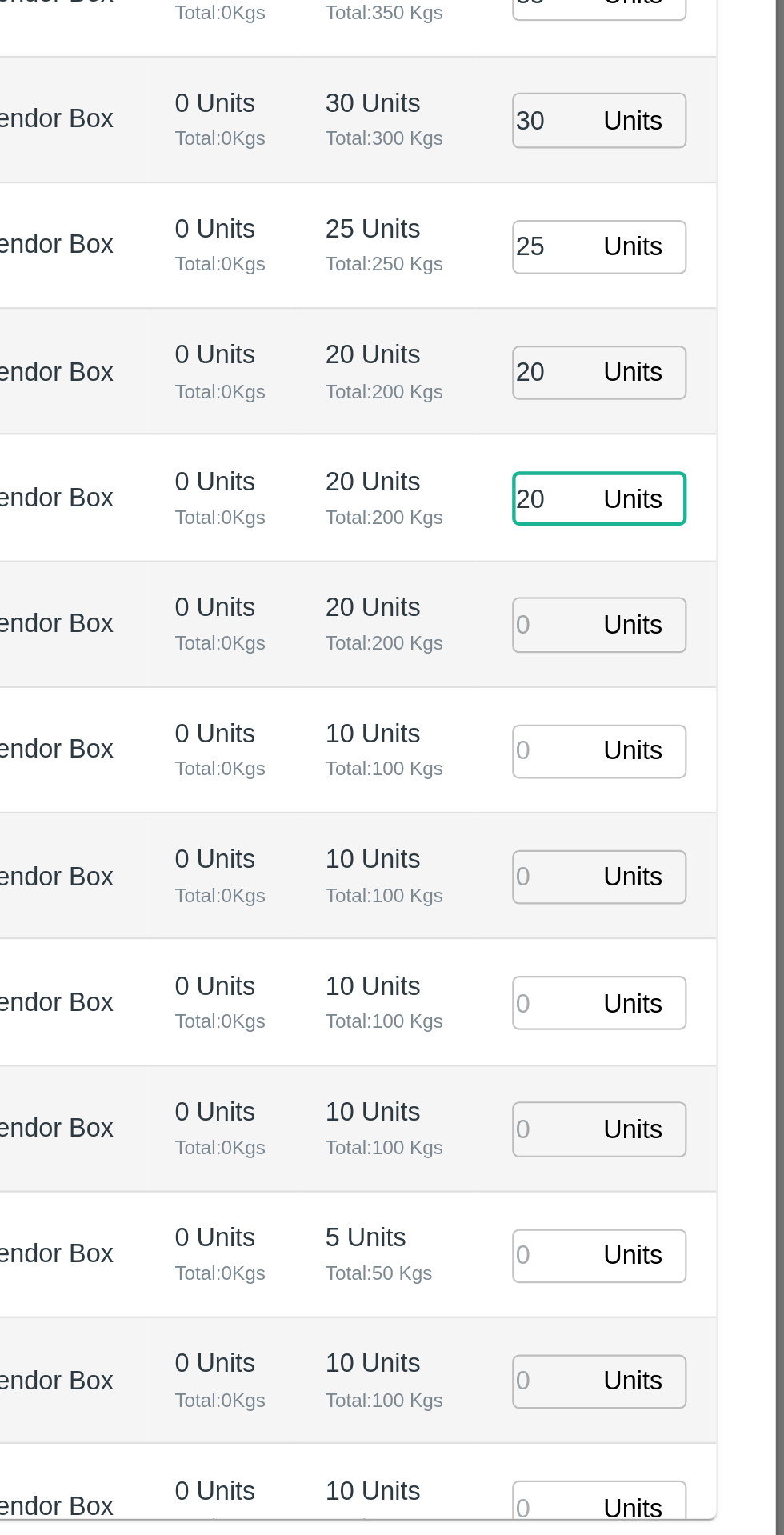
type input "20"
click at [671, 911] on input "number" at bounding box center [676, 906] width 35 height 24
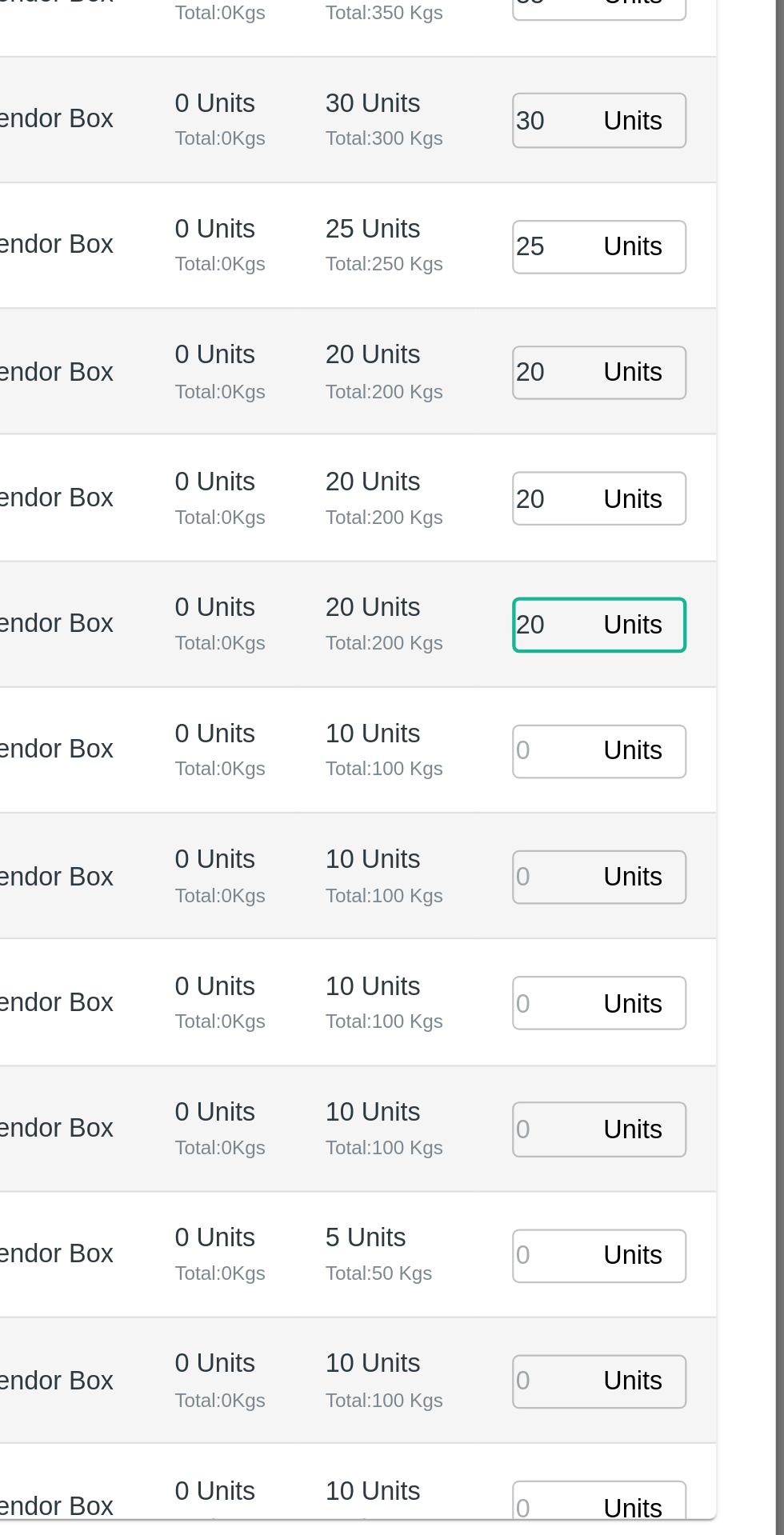
type input "20"
click at [681, 959] on input "number" at bounding box center [676, 964] width 35 height 24
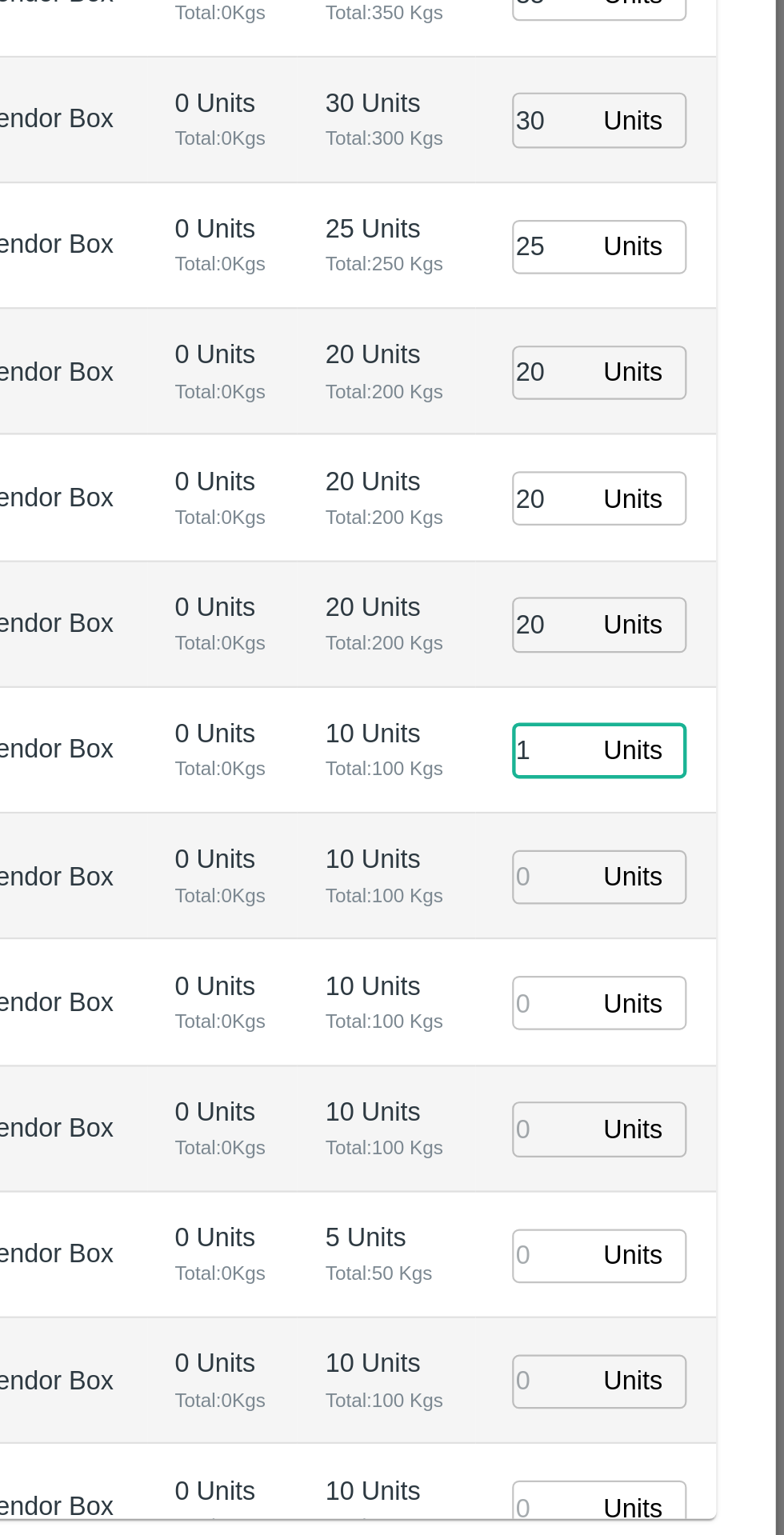
type input "10"
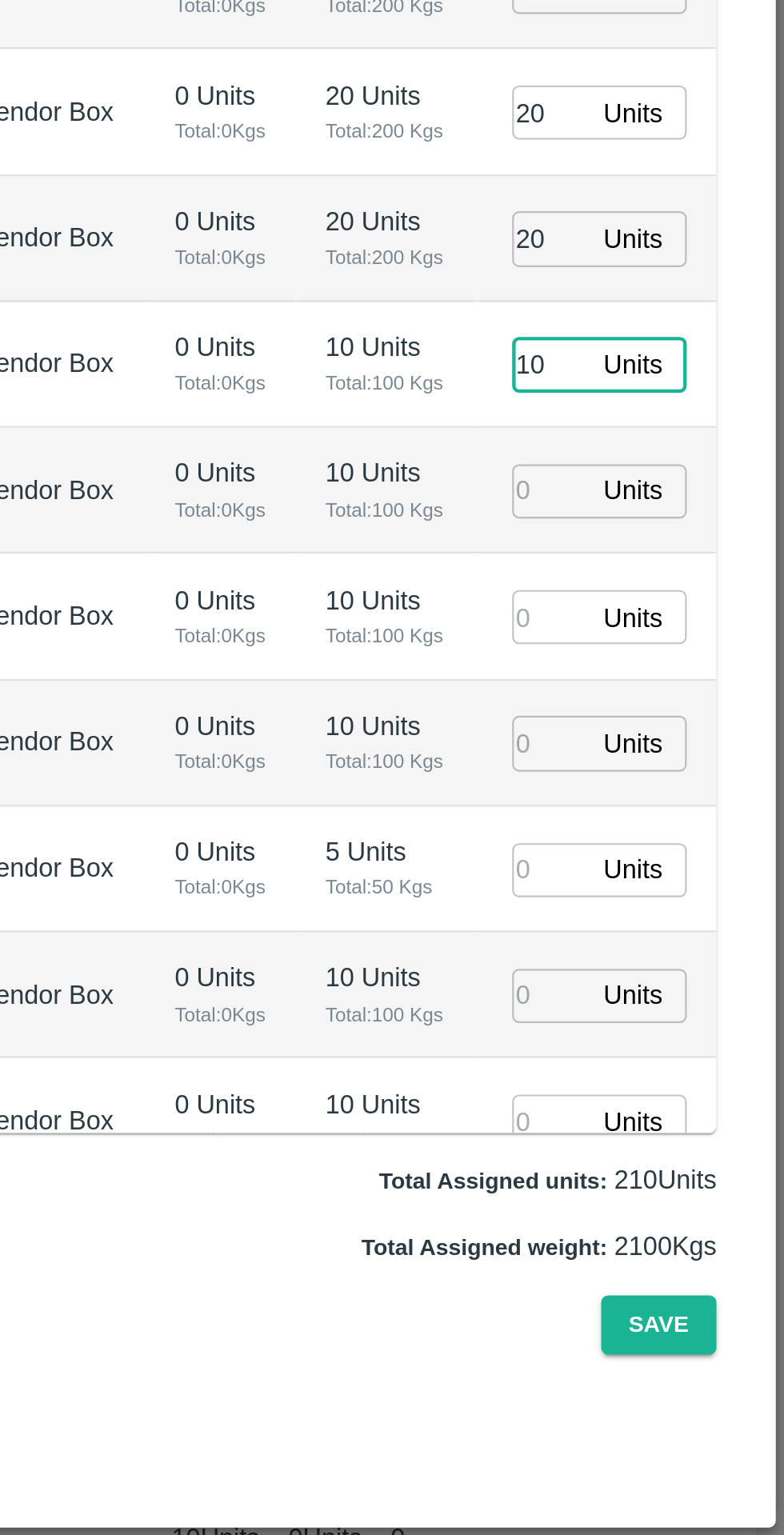
type input "[DATE] 09:06 AM"
type input "10"
click at [676, 1026] on input "number" at bounding box center [676, 1022] width 35 height 24
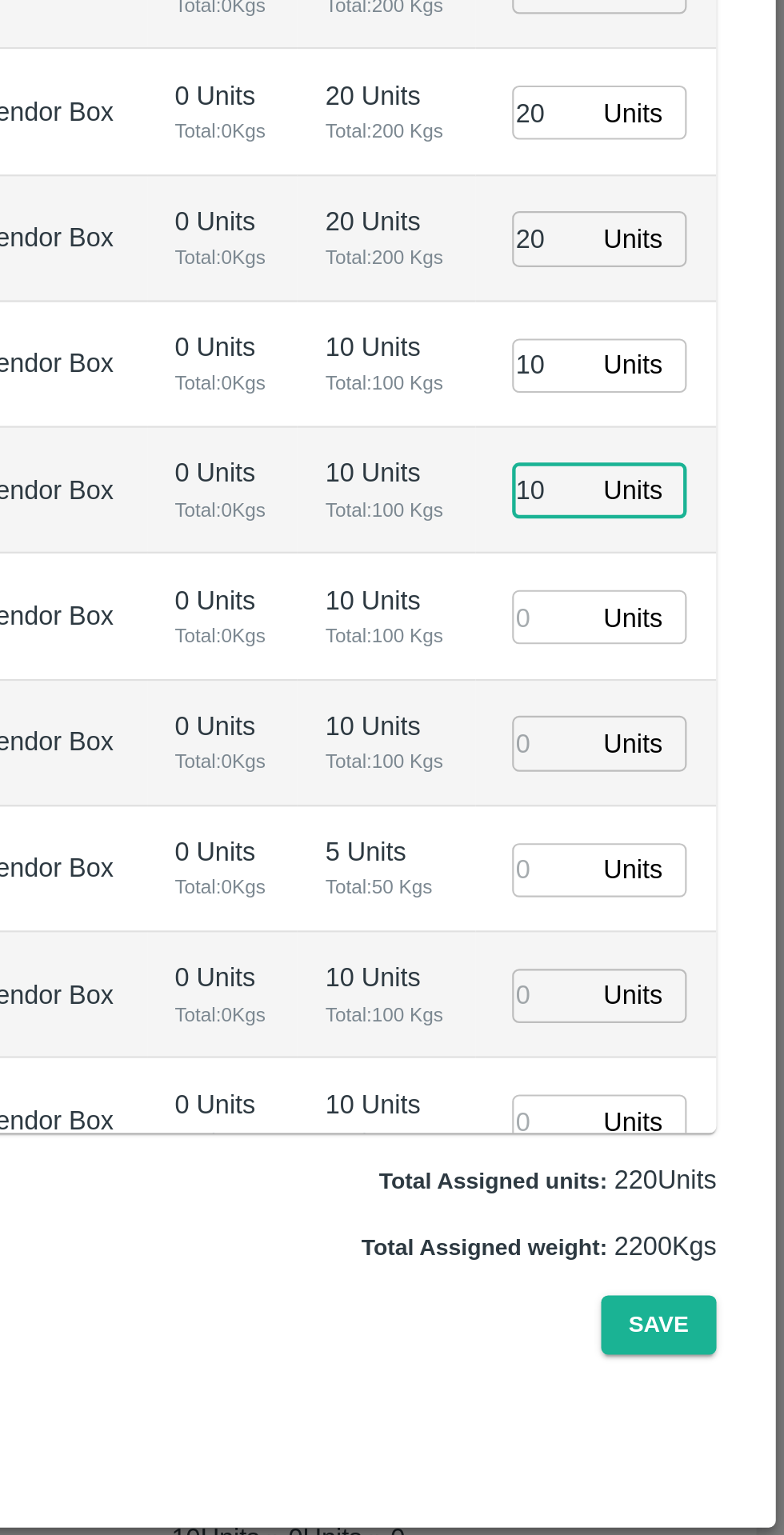
type input "10"
click at [672, 1083] on input "number" at bounding box center [676, 1079] width 35 height 24
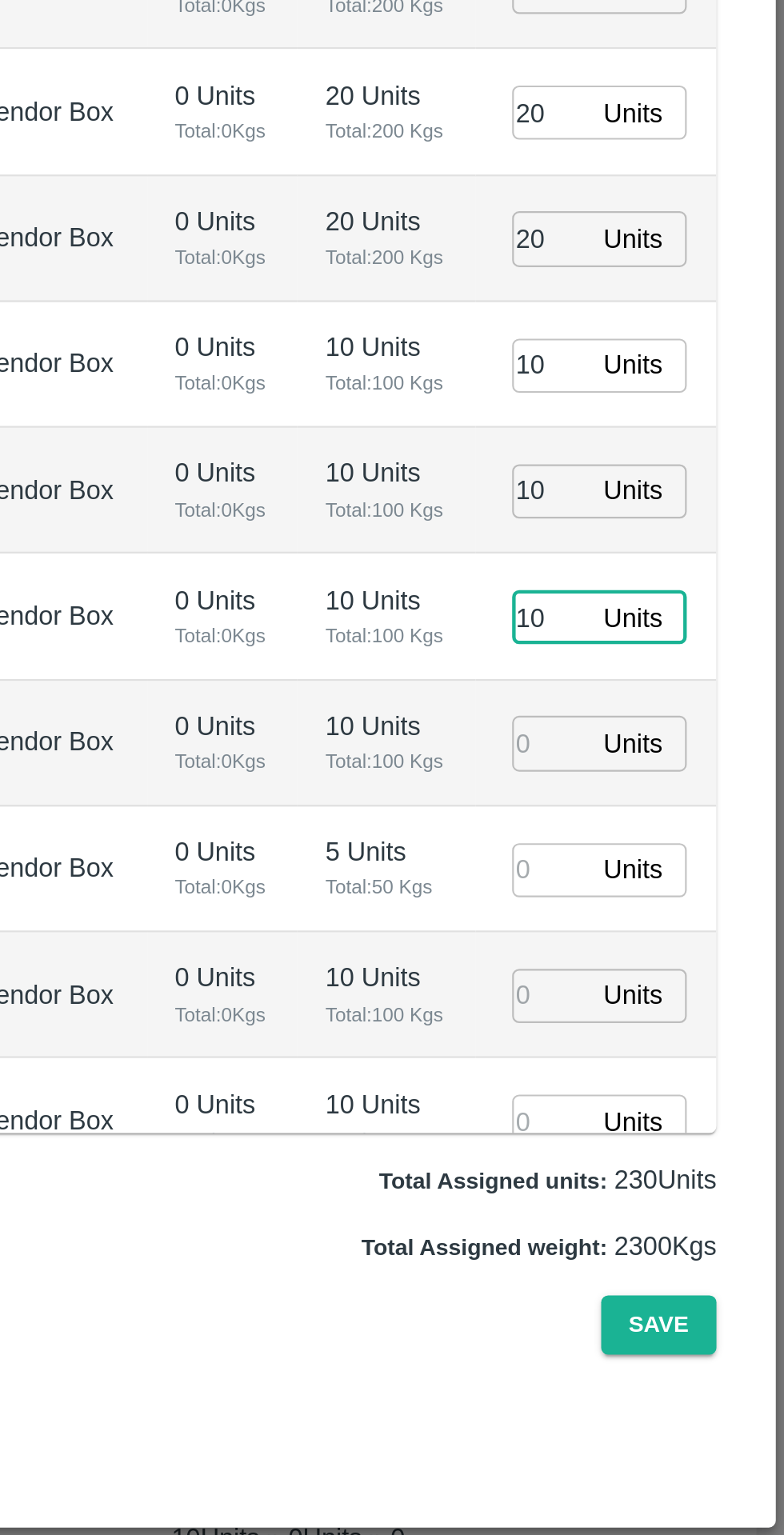
type input "10"
click at [676, 1136] on input "number" at bounding box center [676, 1136] width 35 height 24
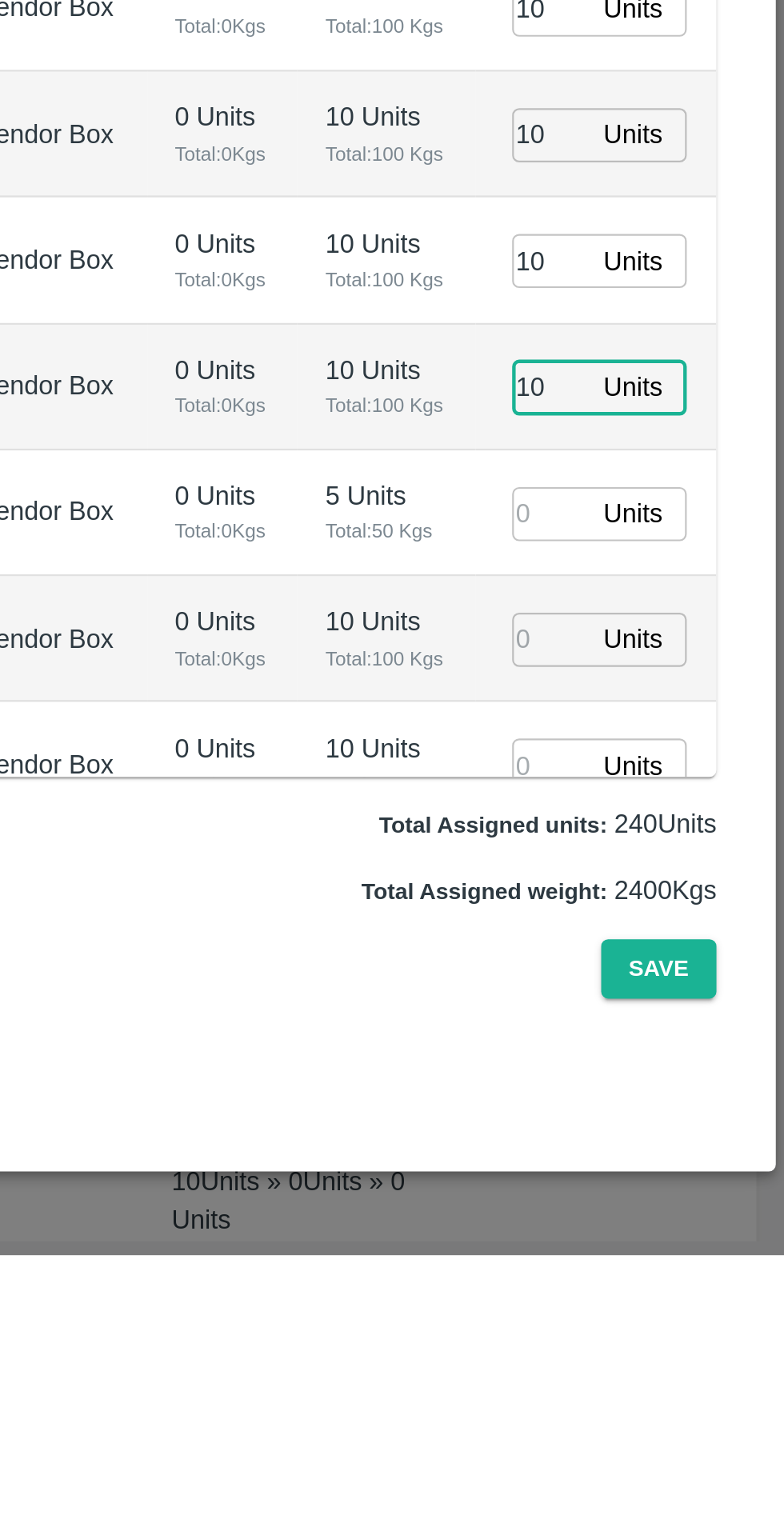
type input "10"
click at [677, 1200] on input "number" at bounding box center [676, 1195] width 35 height 24
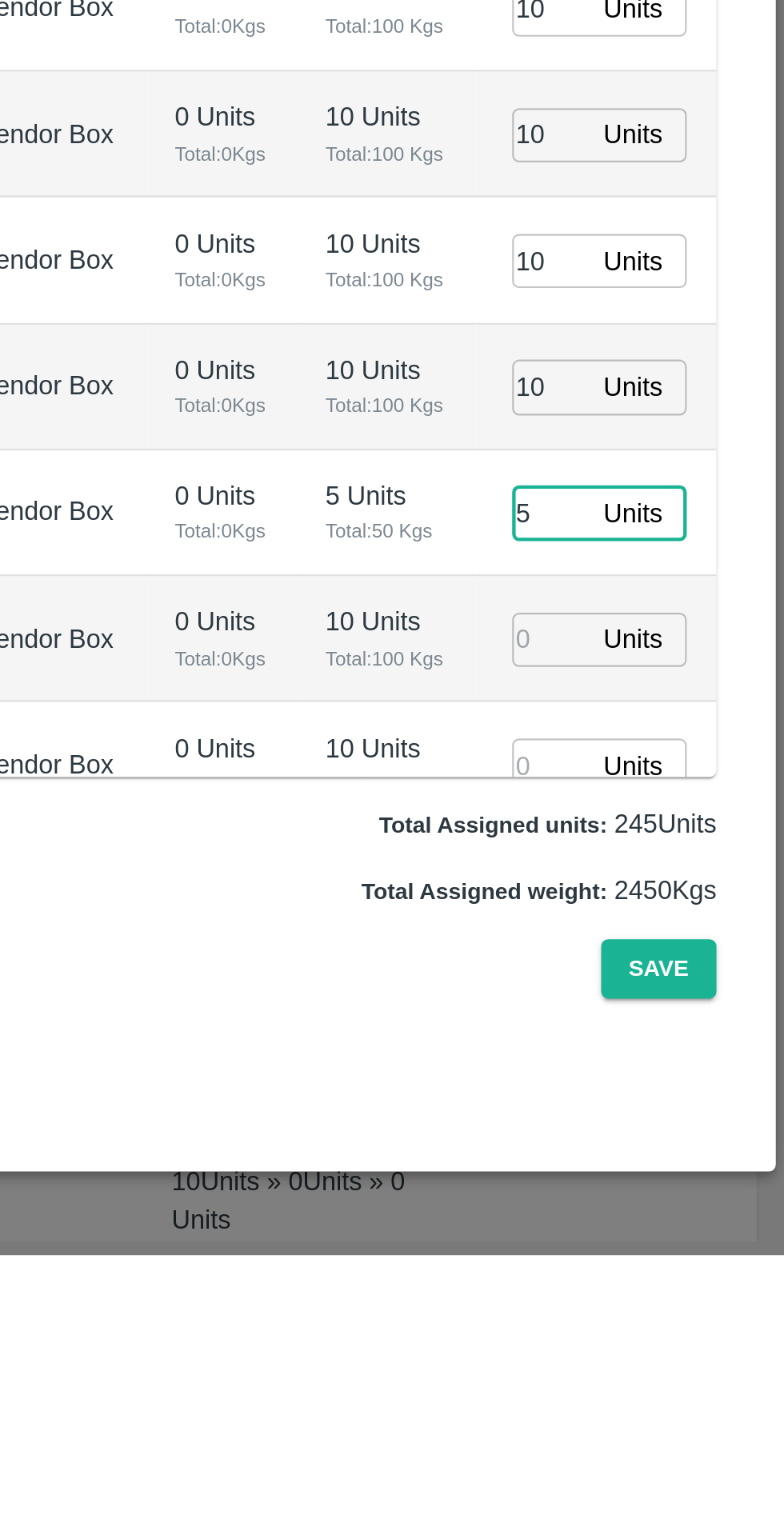
type input "5"
click at [674, 1314] on input "number" at bounding box center [676, 1310] width 35 height 24
click at [679, 1250] on input "number" at bounding box center [676, 1252] width 35 height 24
type input "010"
click at [682, 1309] on input "number" at bounding box center [676, 1310] width 35 height 24
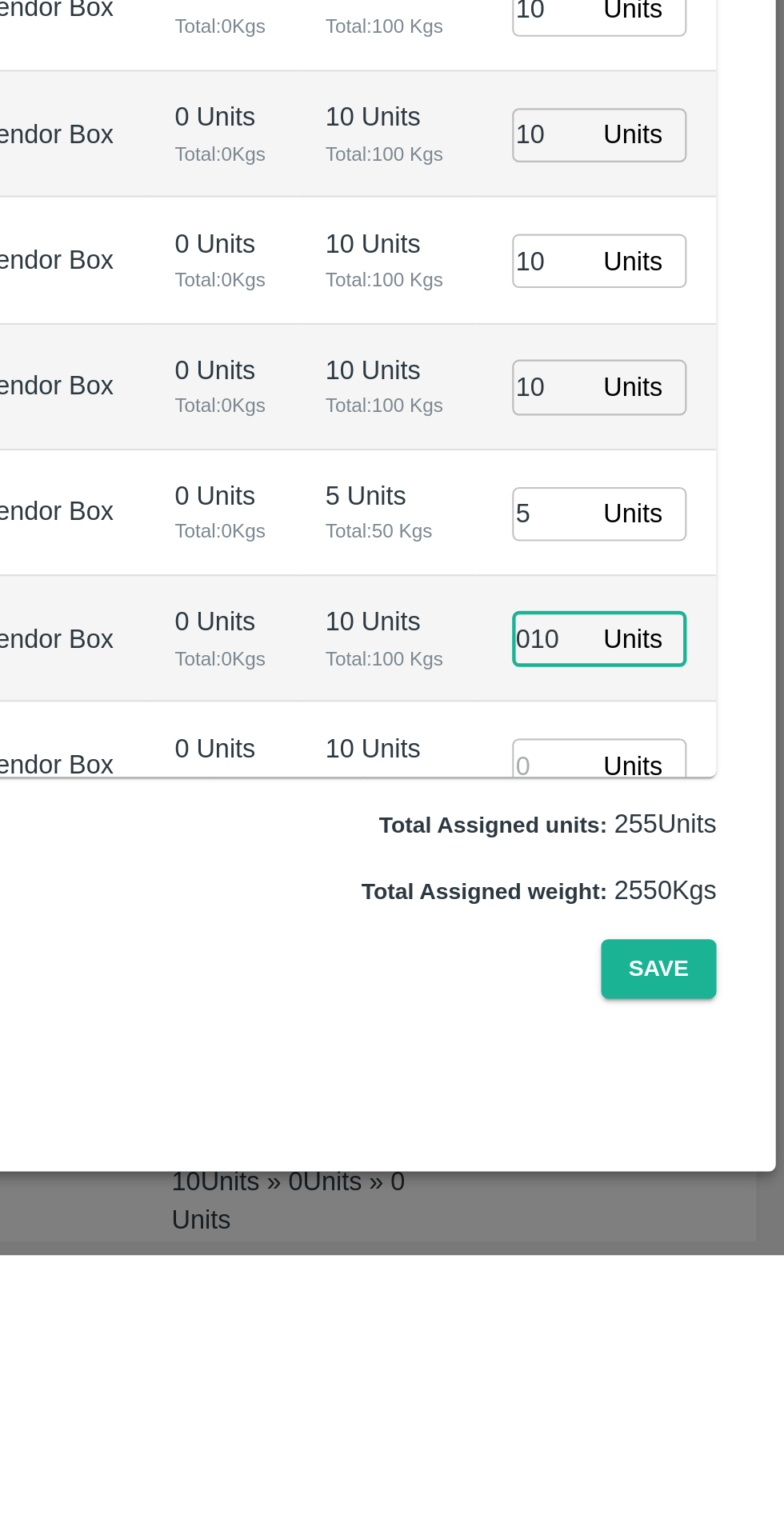
type input "[DATE] 10:06 AM"
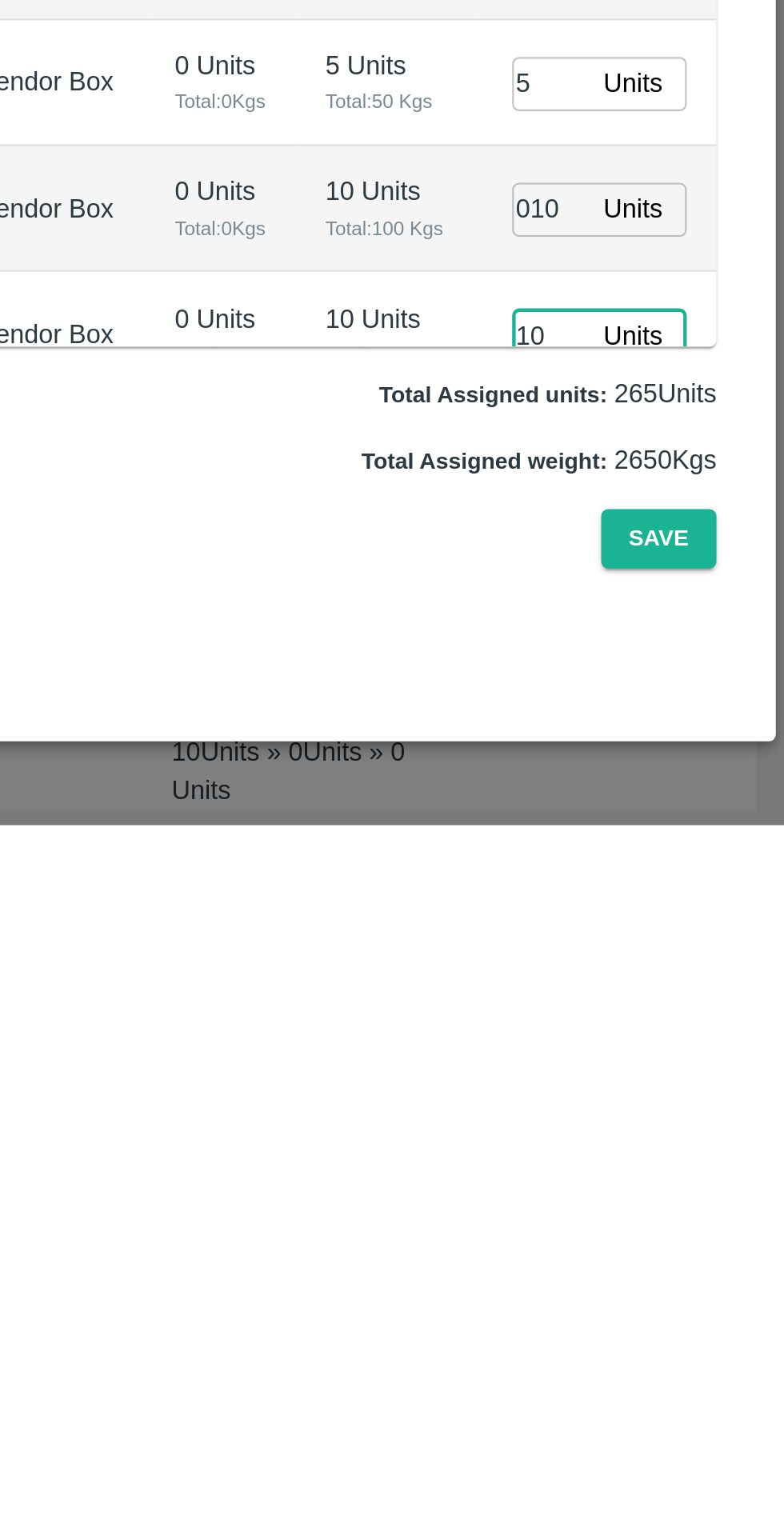
type input "10"
click at [729, 1418] on button "Save" at bounding box center [726, 1404] width 53 height 28
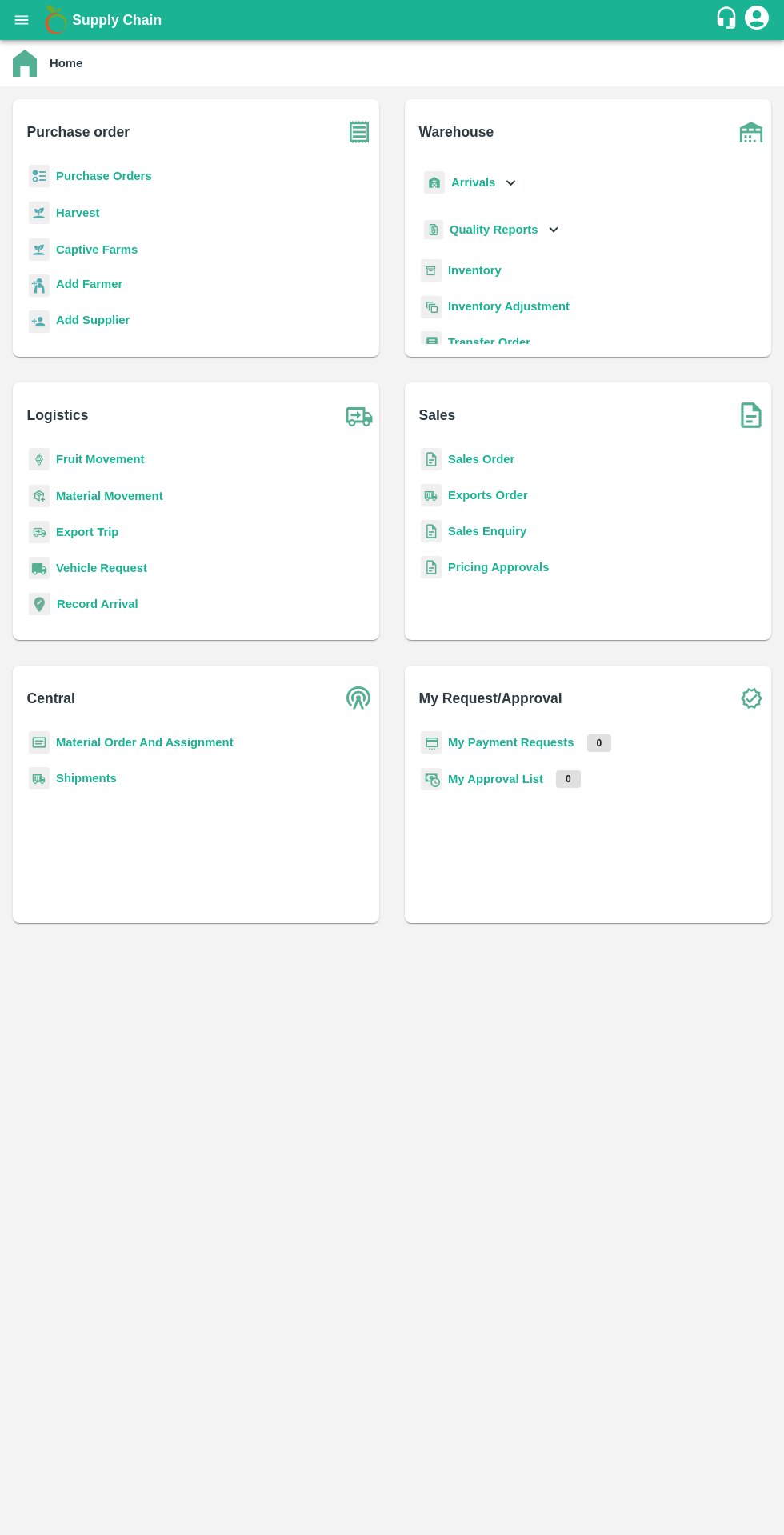
click at [63, 176] on b "Purchase Orders" at bounding box center [104, 176] width 96 height 13
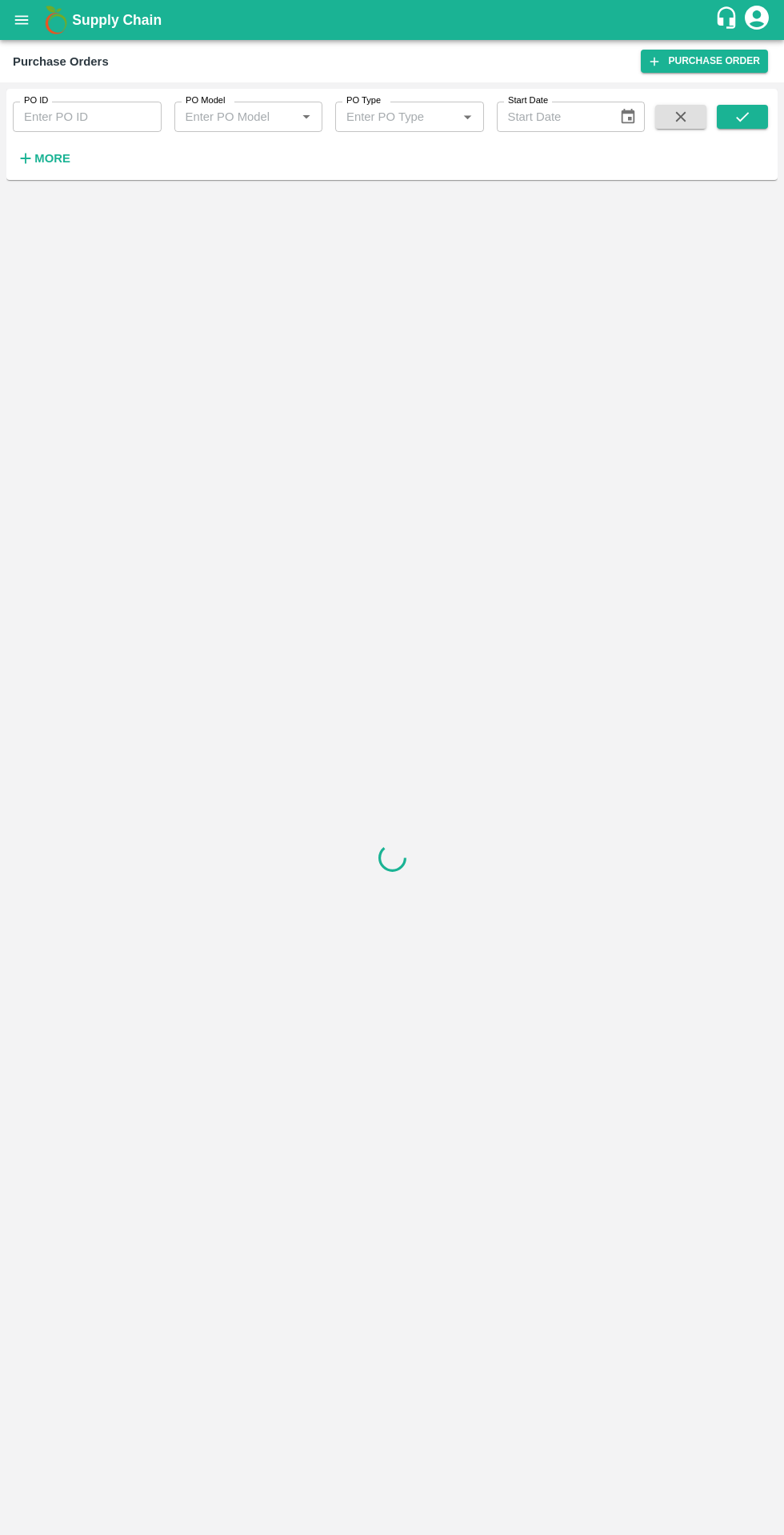
click at [58, 158] on strong "More" at bounding box center [52, 158] width 36 height 13
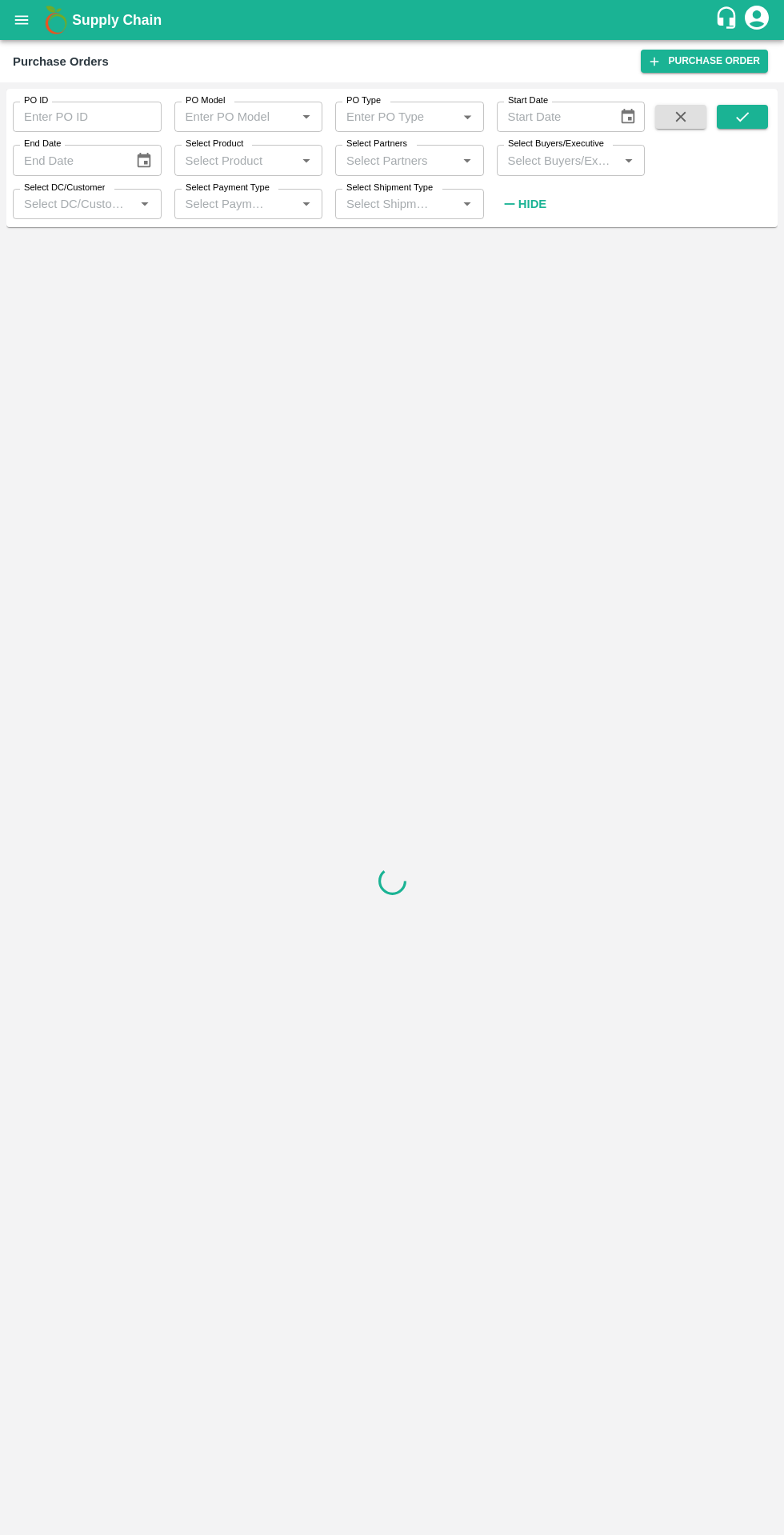
click at [535, 197] on h6 "Hide" at bounding box center [533, 204] width 28 height 21
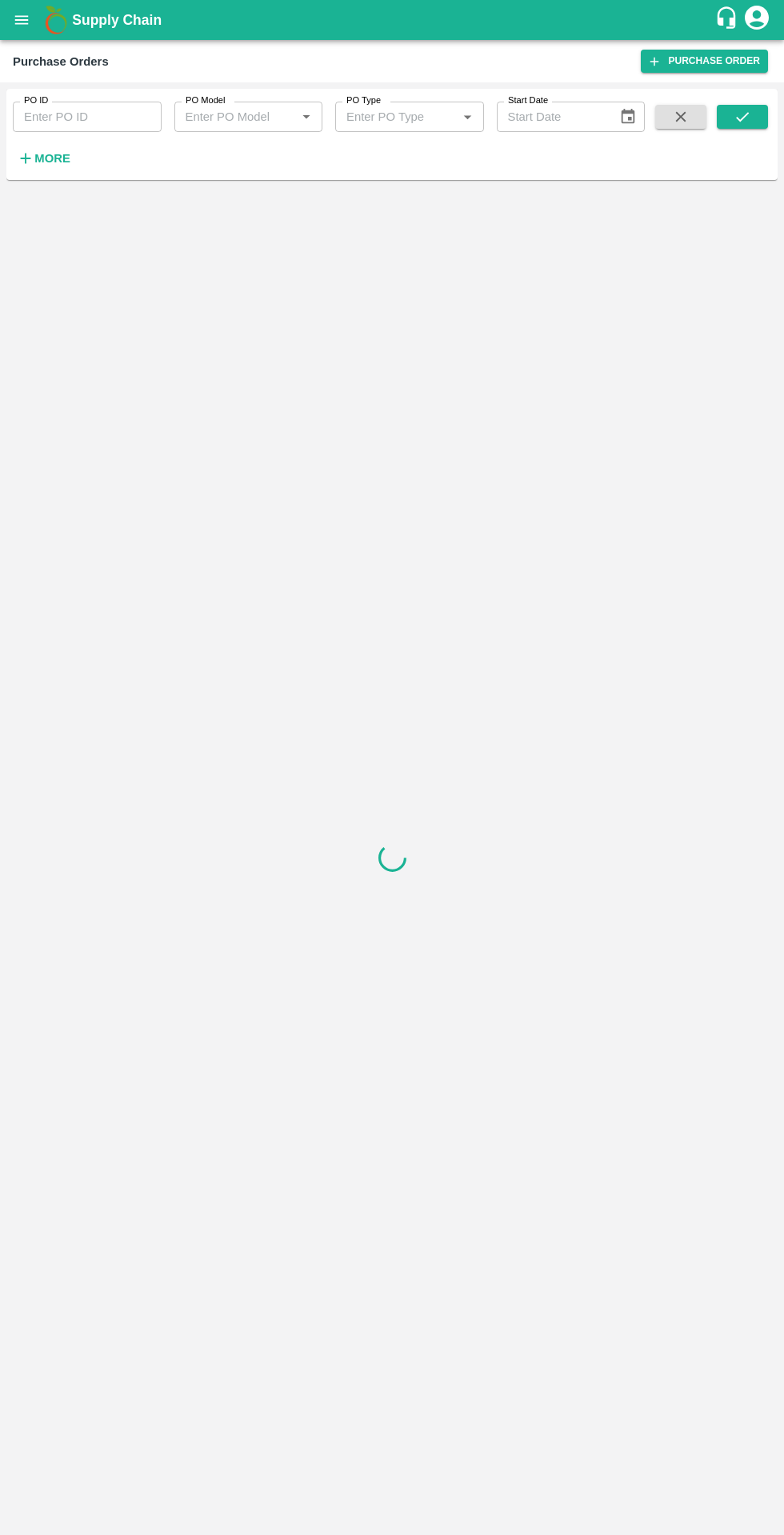
click at [56, 165] on h6 "More" at bounding box center [52, 158] width 36 height 21
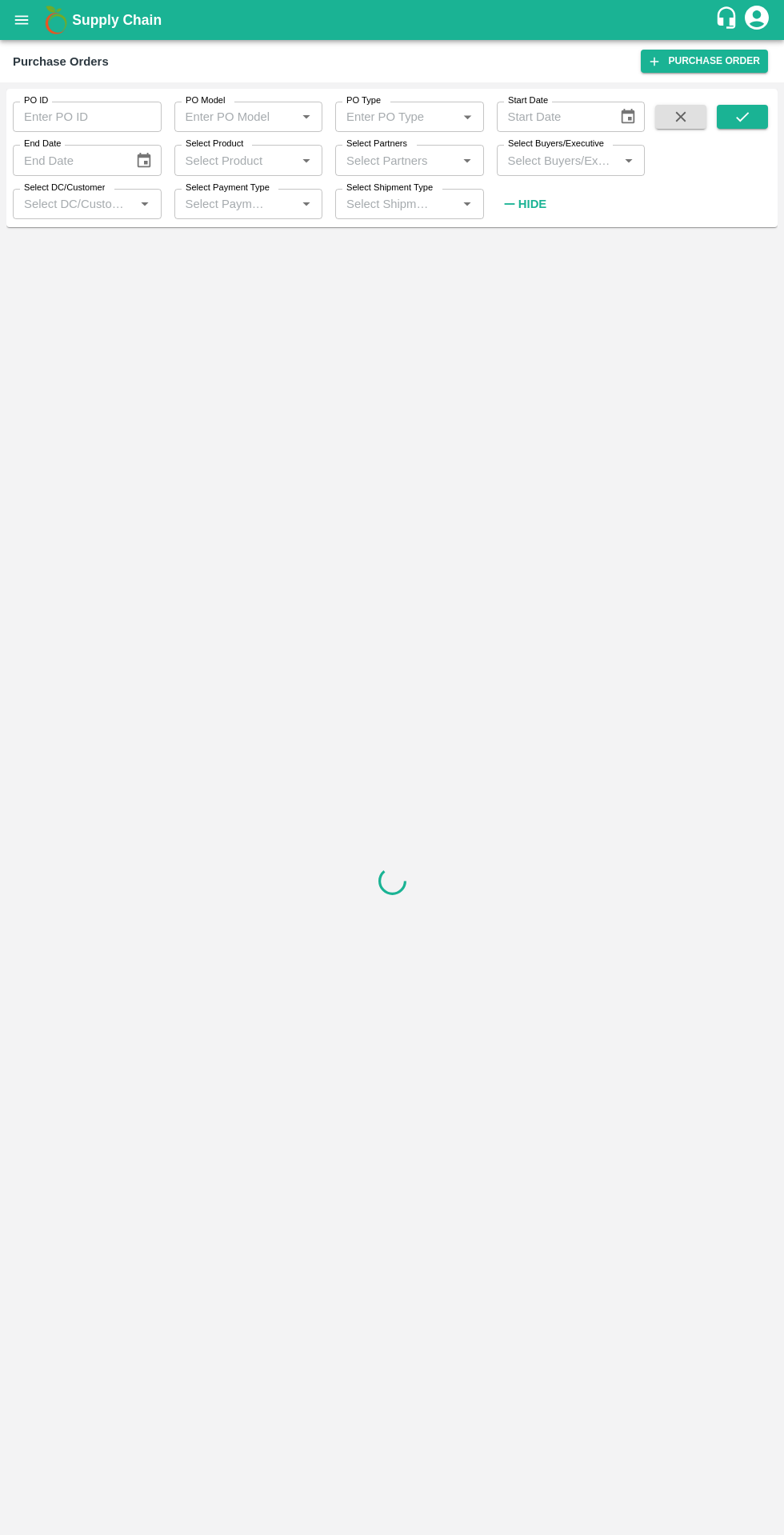
click at [578, 161] on input "Select Buyers/Executive" at bounding box center [558, 160] width 113 height 21
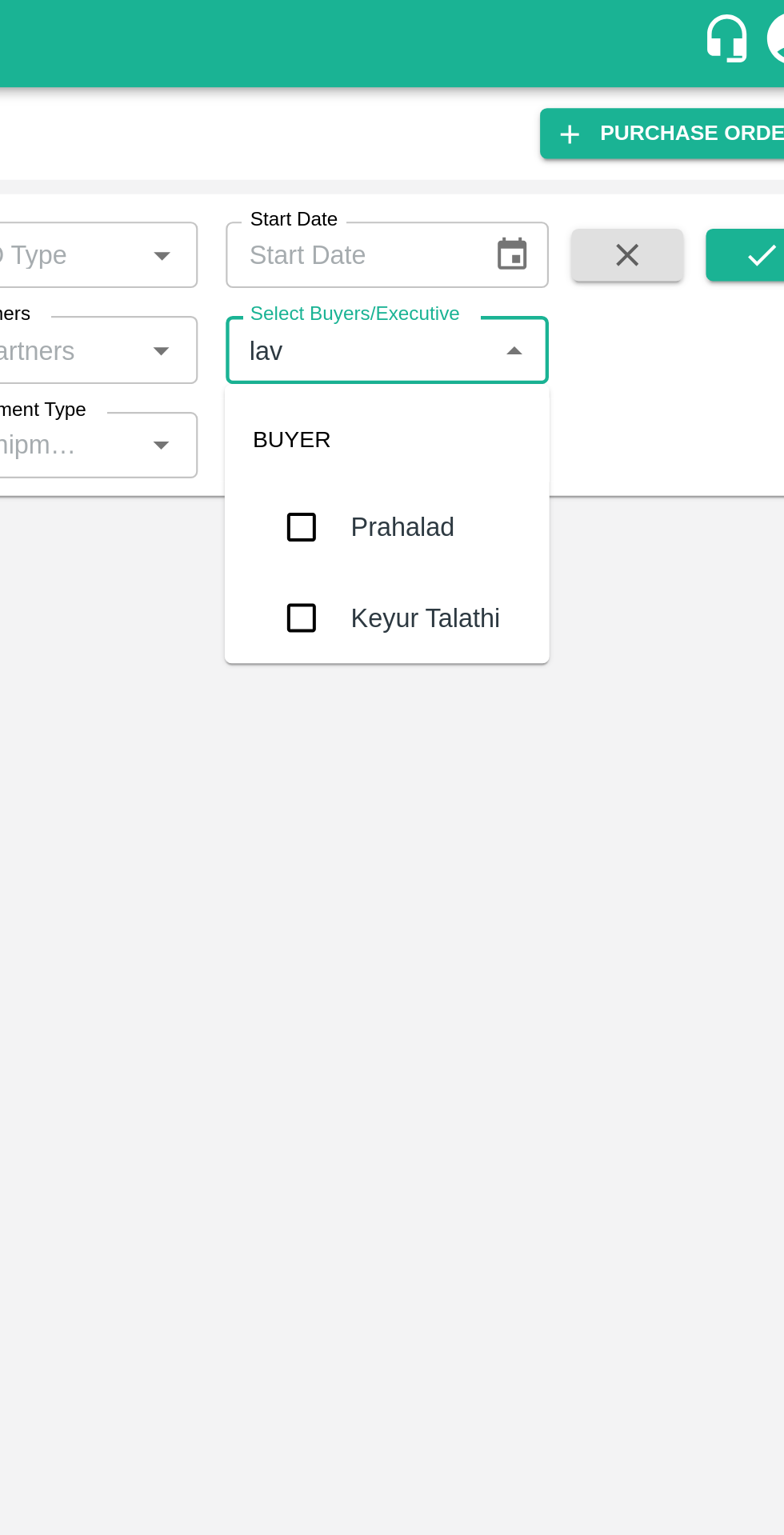
type input "lava"
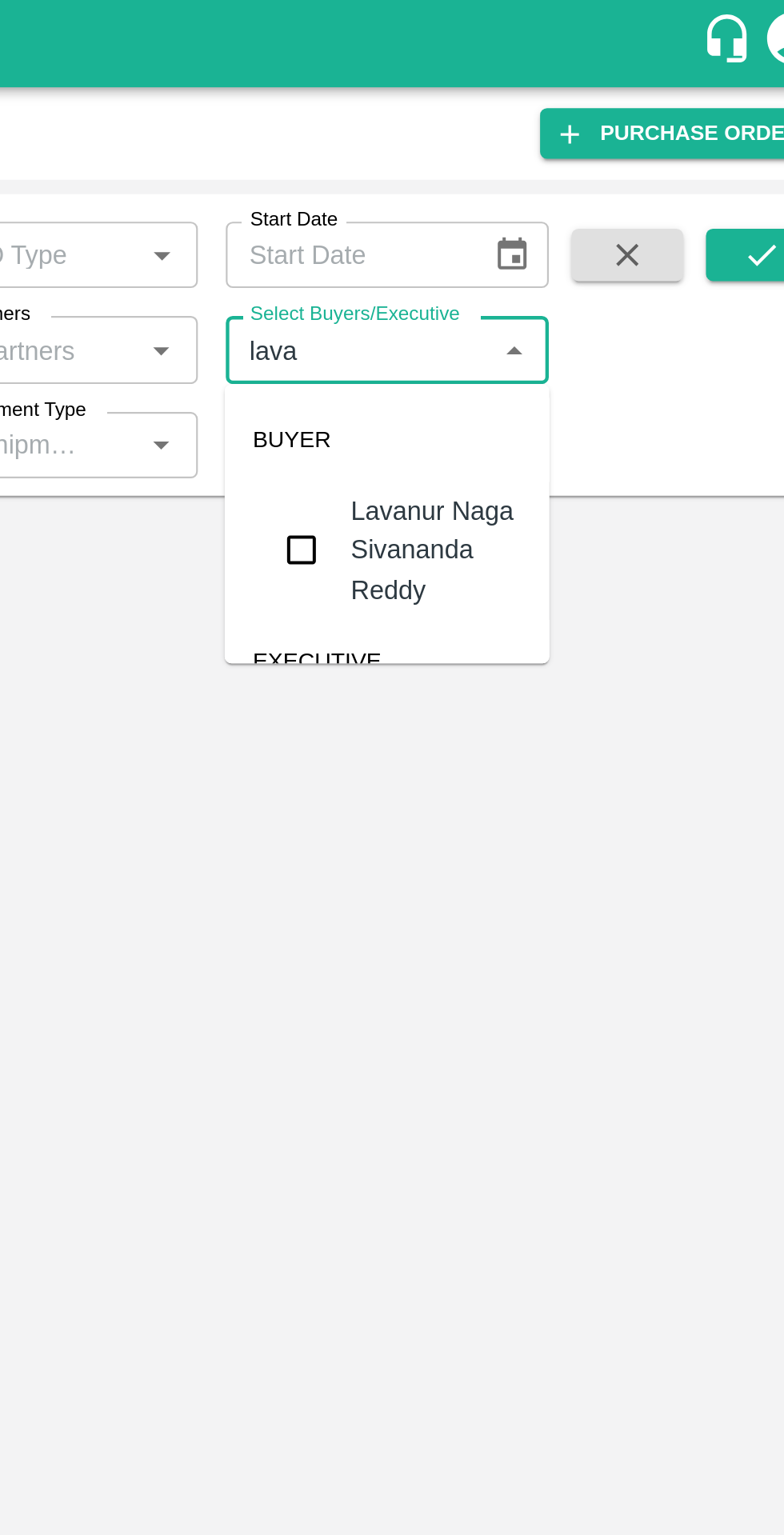
click at [568, 271] on div "Lavanur Naga Sivananda Reddy" at bounding box center [593, 252] width 78 height 54
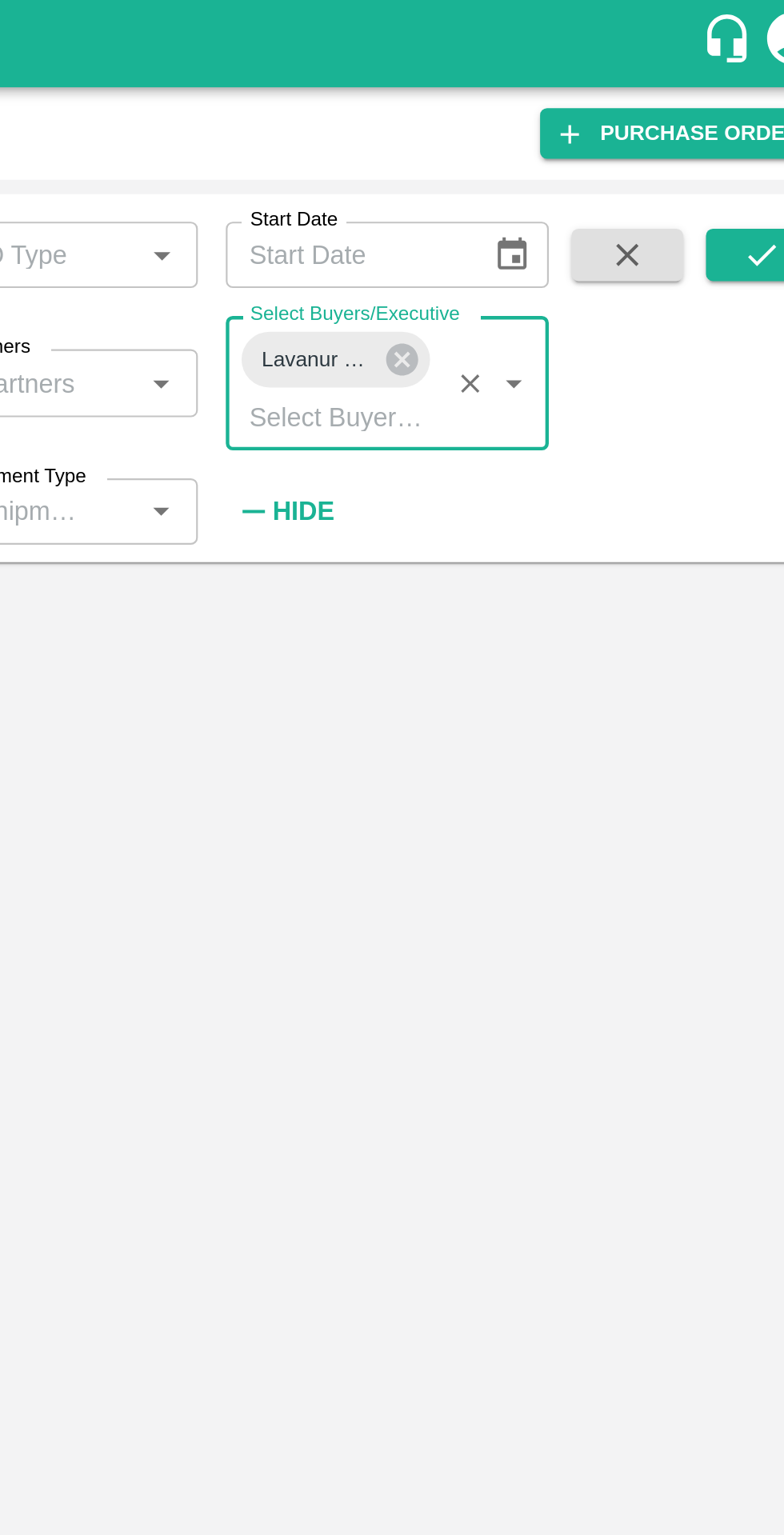
click at [744, 125] on icon "submit" at bounding box center [742, 117] width 17 height 17
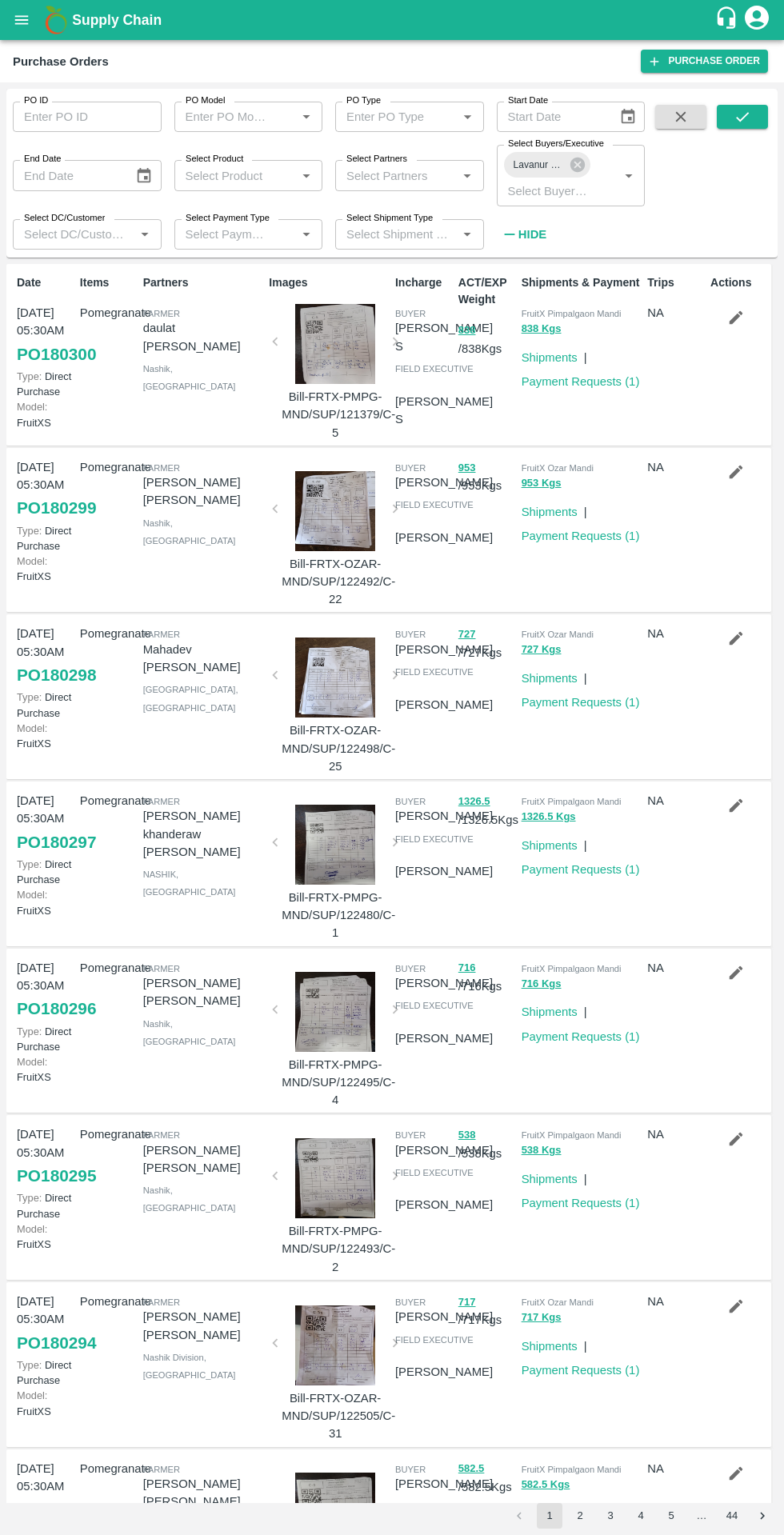
click at [745, 124] on icon "submit" at bounding box center [742, 117] width 17 height 17
